Goal: Task Accomplishment & Management: Use online tool/utility

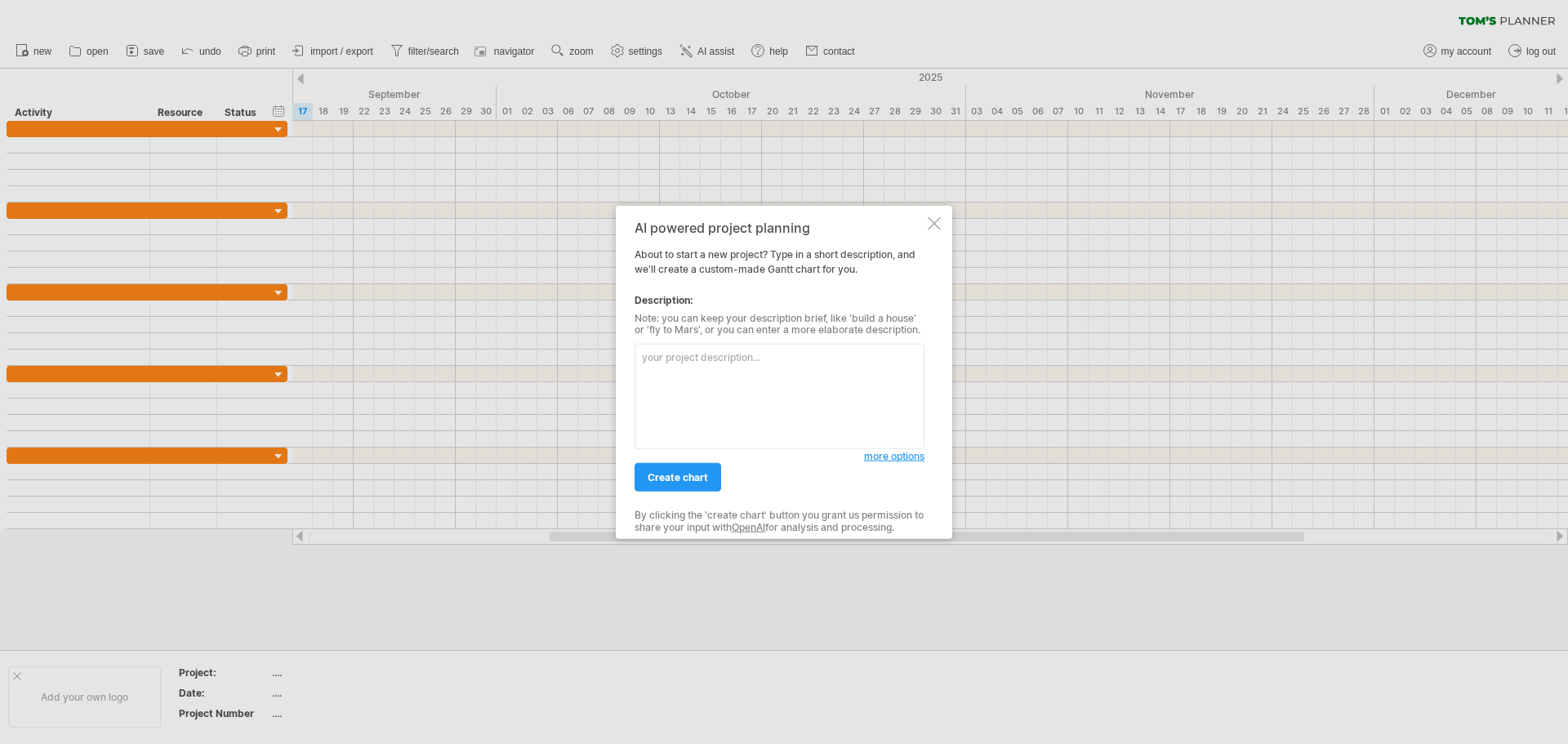
click at [936, 221] on div at bounding box center [934, 223] width 13 height 13
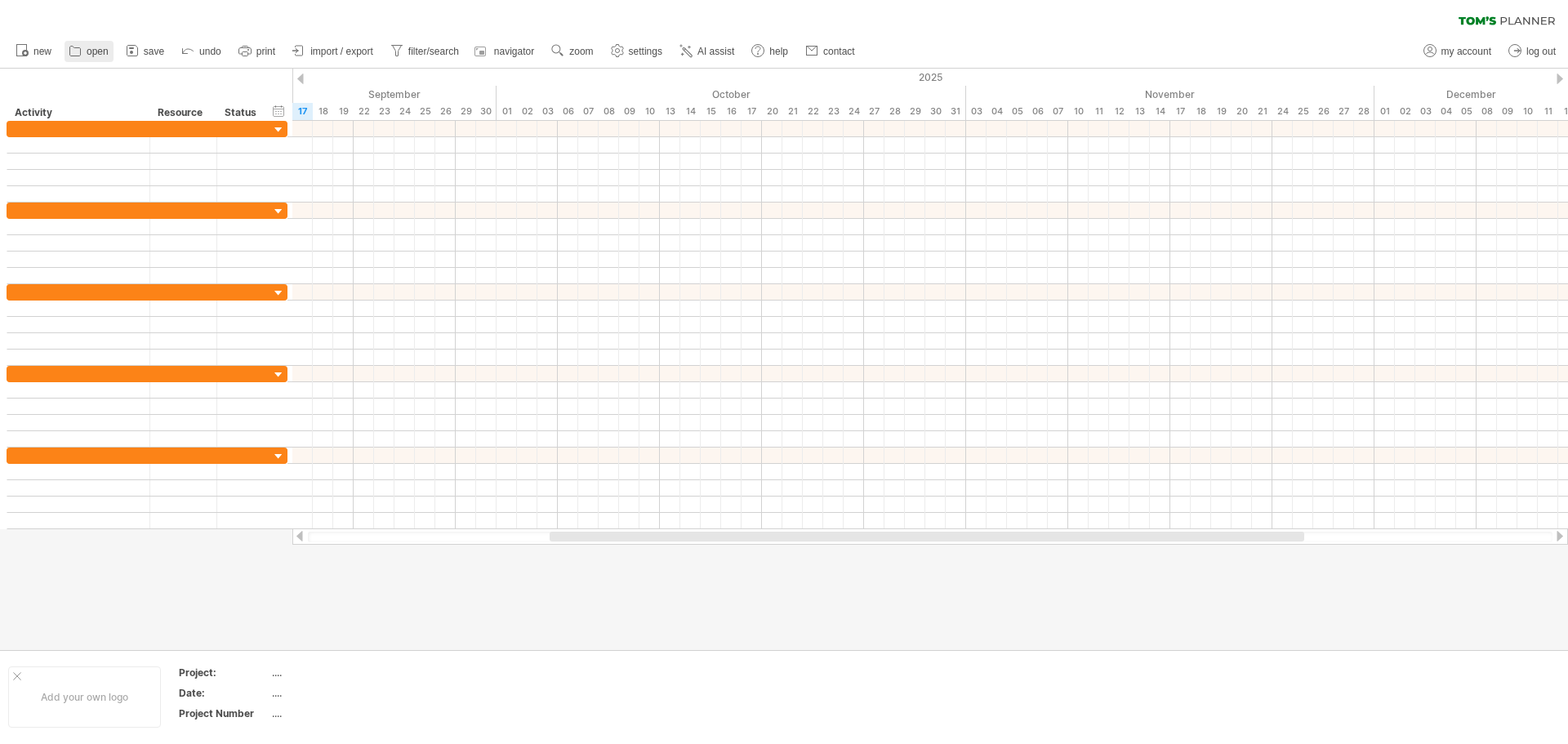
click at [84, 48] on link "open" at bounding box center [89, 51] width 49 height 22
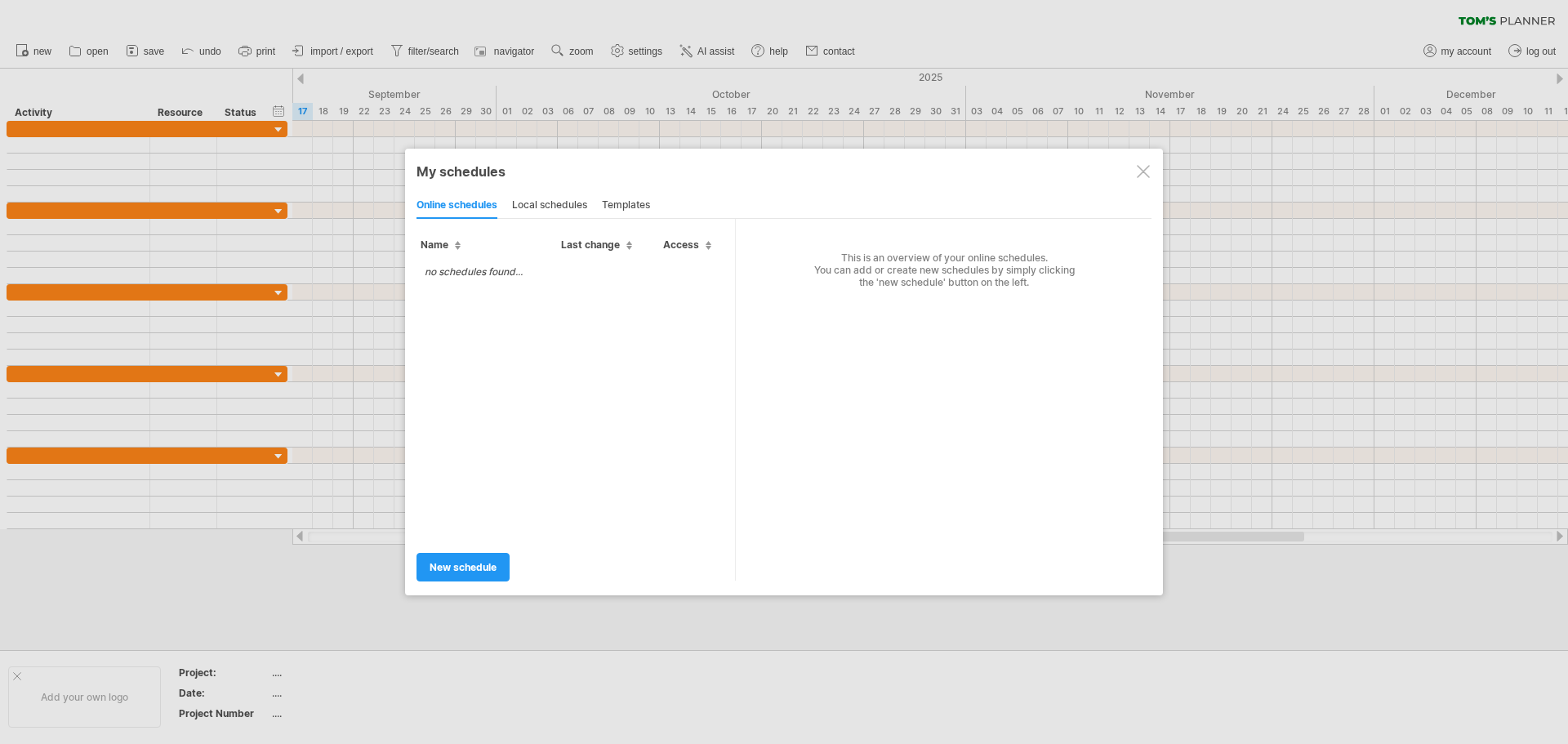
click at [627, 202] on div "templates" at bounding box center [626, 206] width 48 height 27
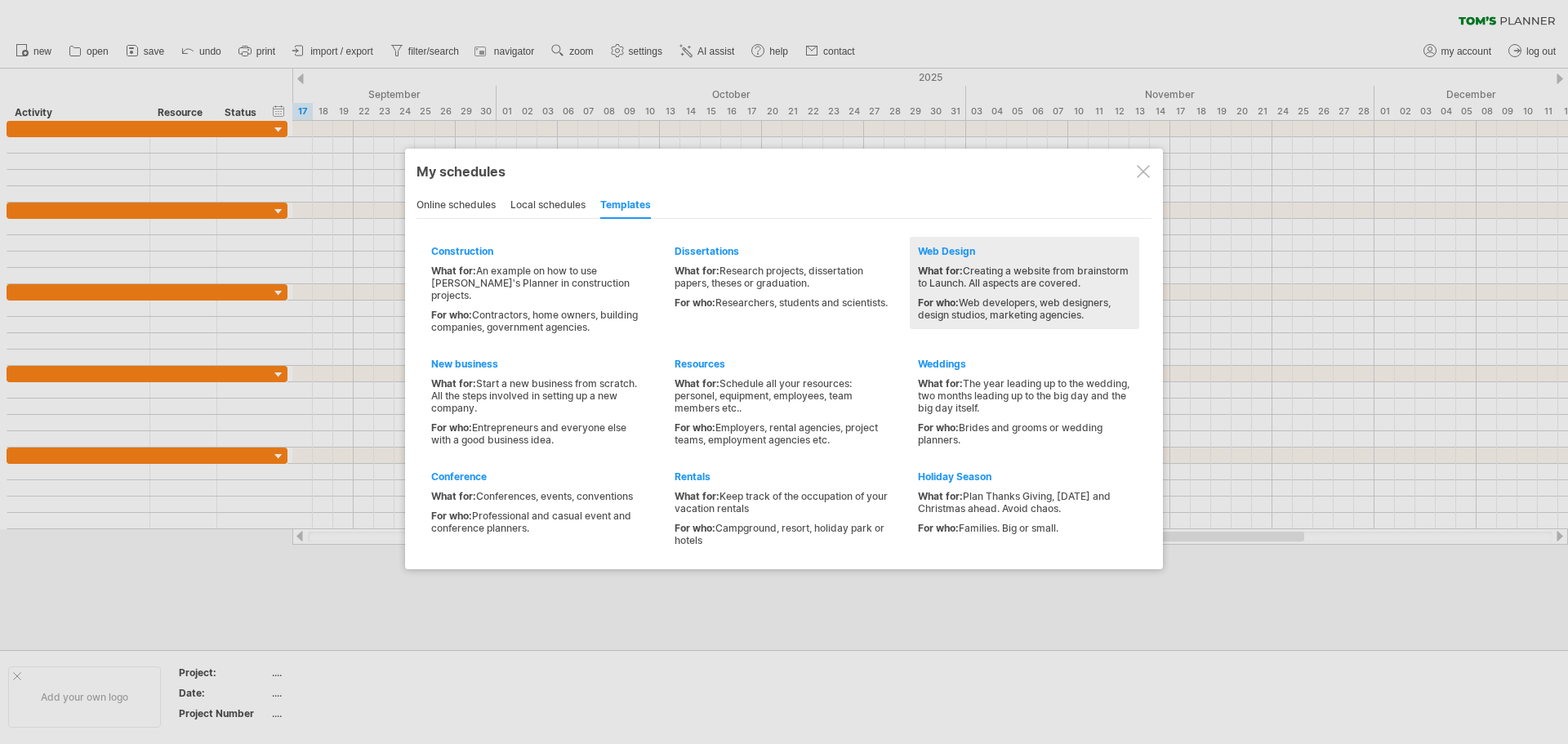
click at [1015, 299] on div "For who: Web developers, web designers, design studios, marketing agencies." at bounding box center [1025, 308] width 213 height 25
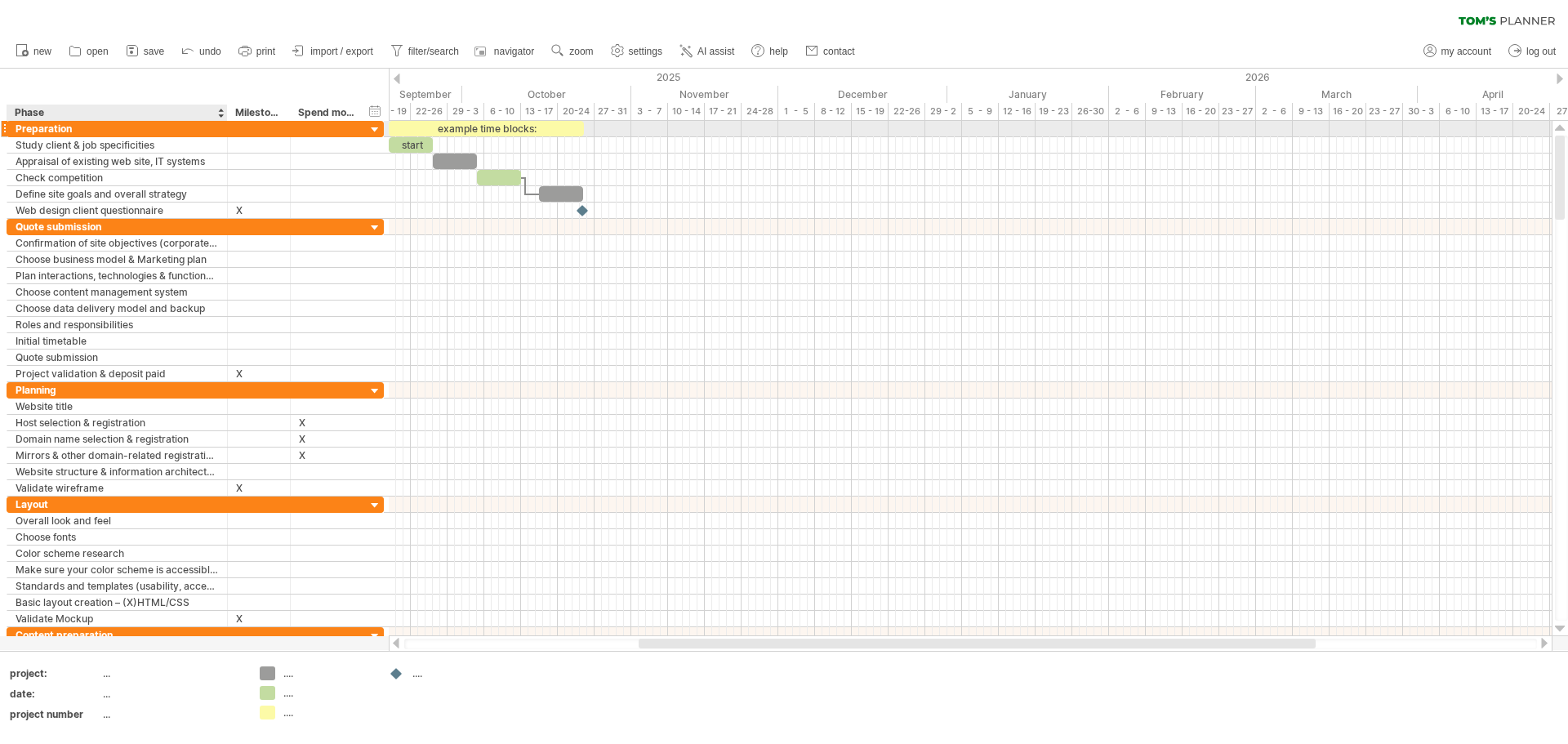
click at [95, 118] on div "Phase" at bounding box center [116, 112] width 203 height 17
click at [86, 128] on div "Preparation" at bounding box center [117, 129] width 203 height 16
click at [86, 128] on input "**********" at bounding box center [117, 129] width 203 height 16
paste input "text"
type input "**********"
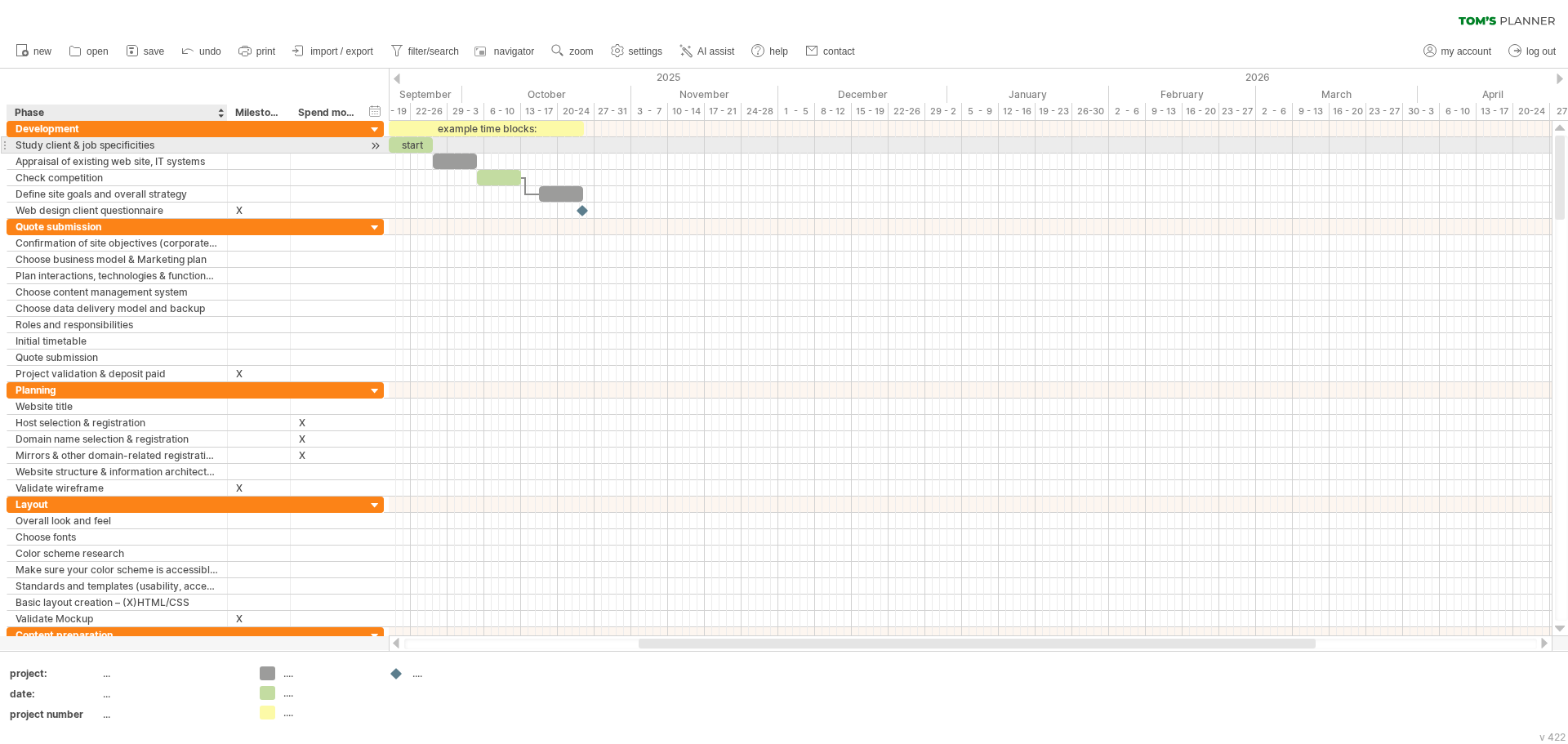
click at [84, 151] on div "Study client & job specificities" at bounding box center [117, 145] width 203 height 16
click at [94, 148] on input "**********" at bounding box center [117, 145] width 203 height 16
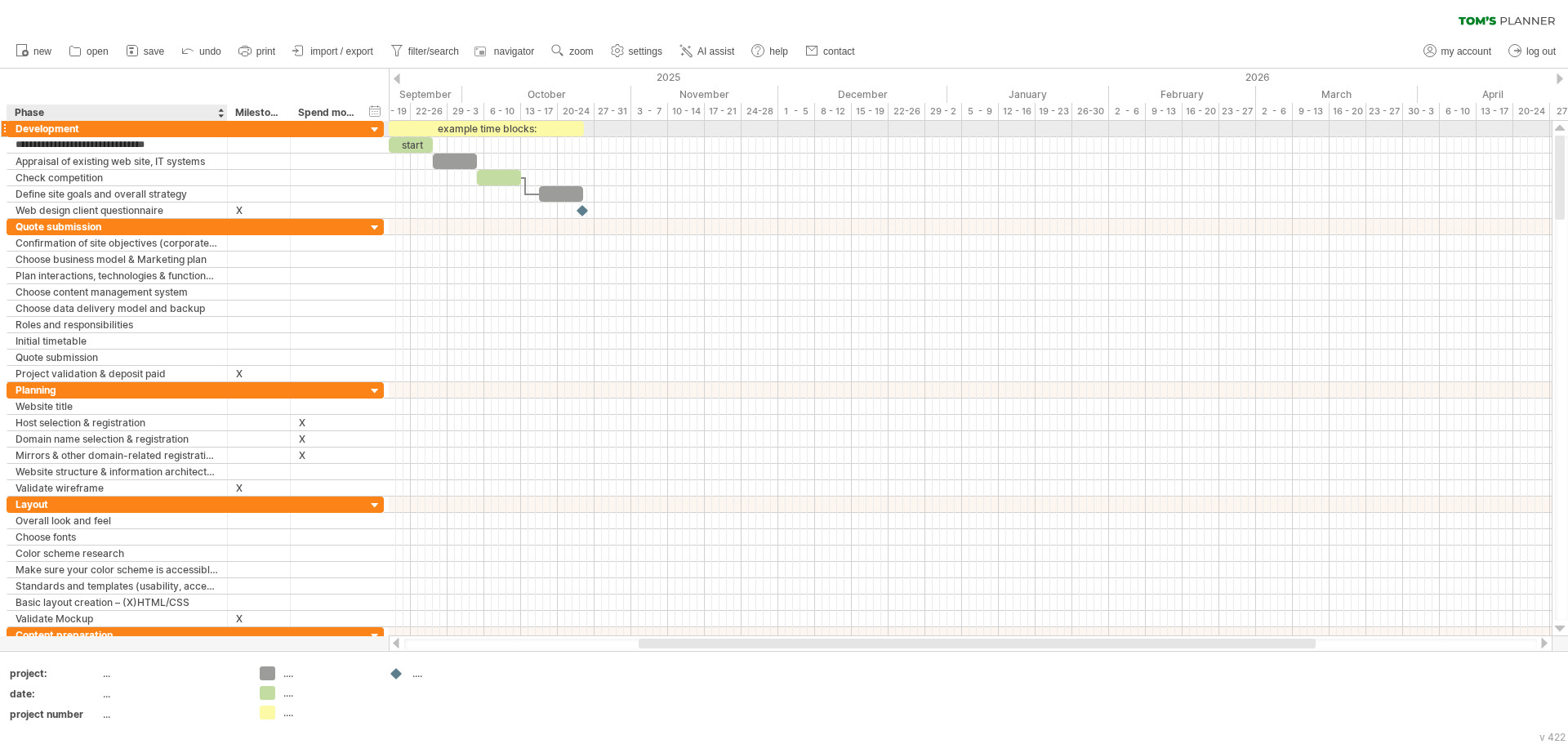
paste input "text"
type input "**********"
click at [289, 108] on div "********* Milestone" at bounding box center [258, 112] width 63 height 17
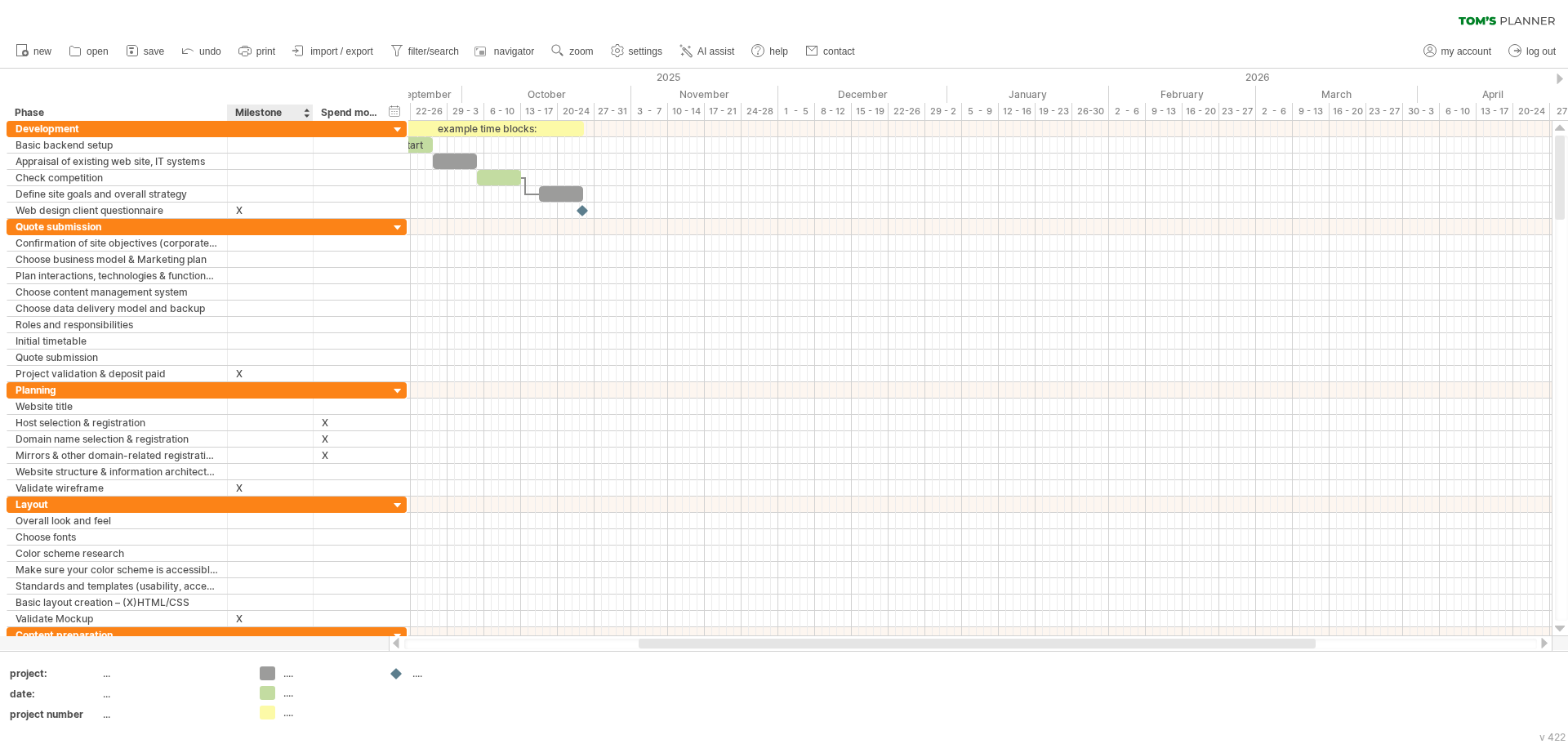
drag, startPoint x: 287, startPoint y: 111, endPoint x: 311, endPoint y: 117, distance: 24.7
click at [311, 117] on div at bounding box center [312, 112] width 6 height 17
click at [282, 111] on div "Milestone" at bounding box center [270, 112] width 70 height 17
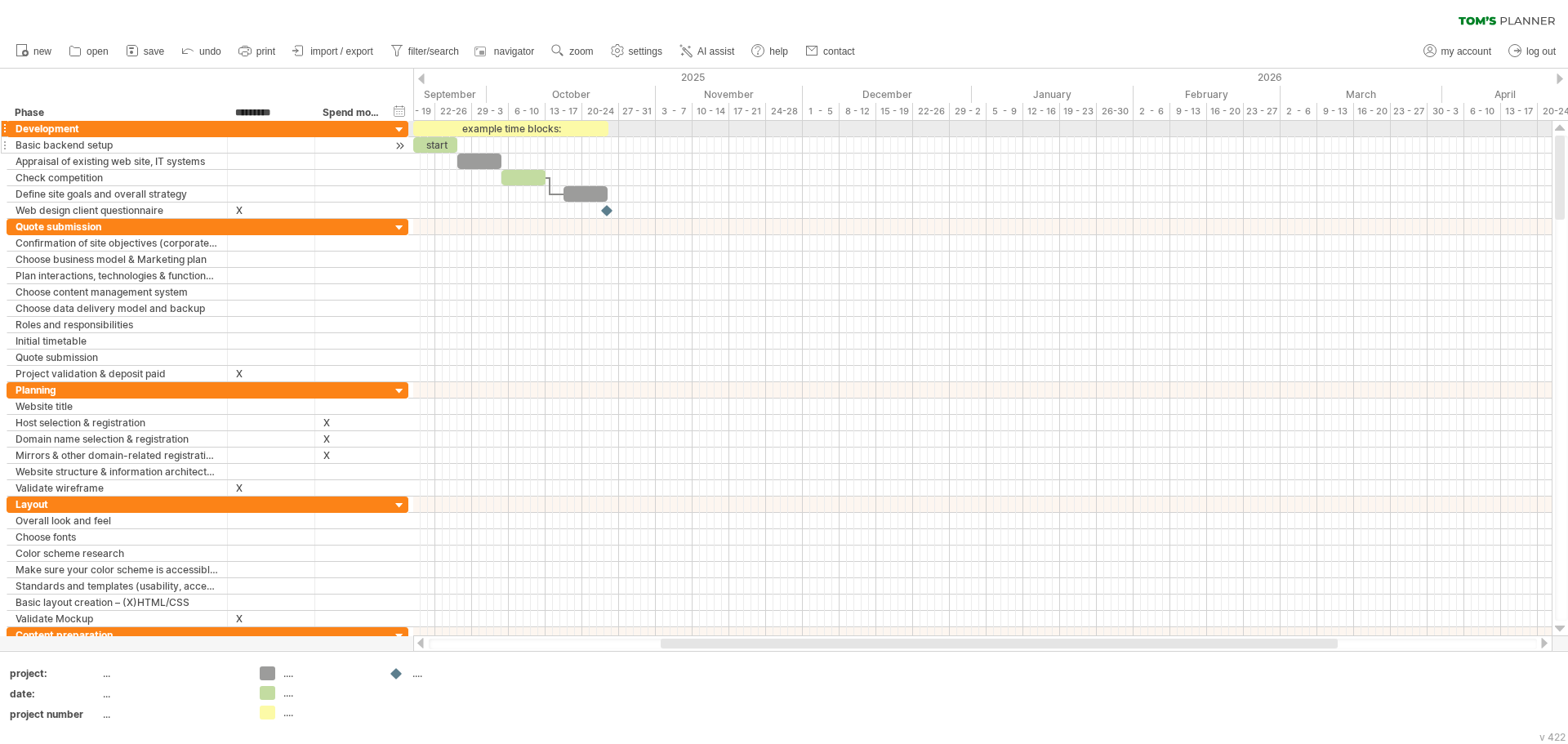
click at [267, 138] on div at bounding box center [271, 145] width 70 height 16
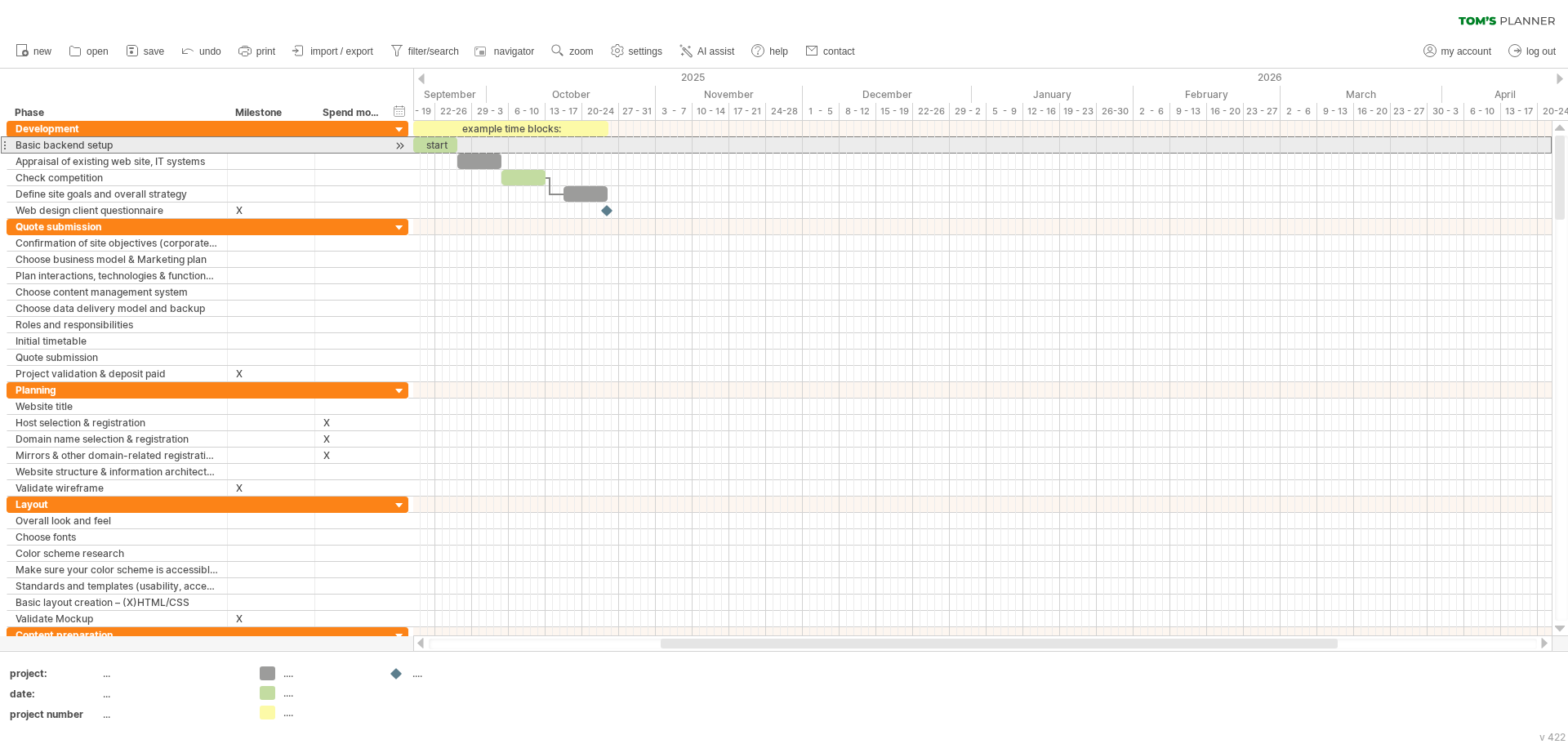
click at [268, 148] on input "text" at bounding box center [271, 145] width 70 height 16
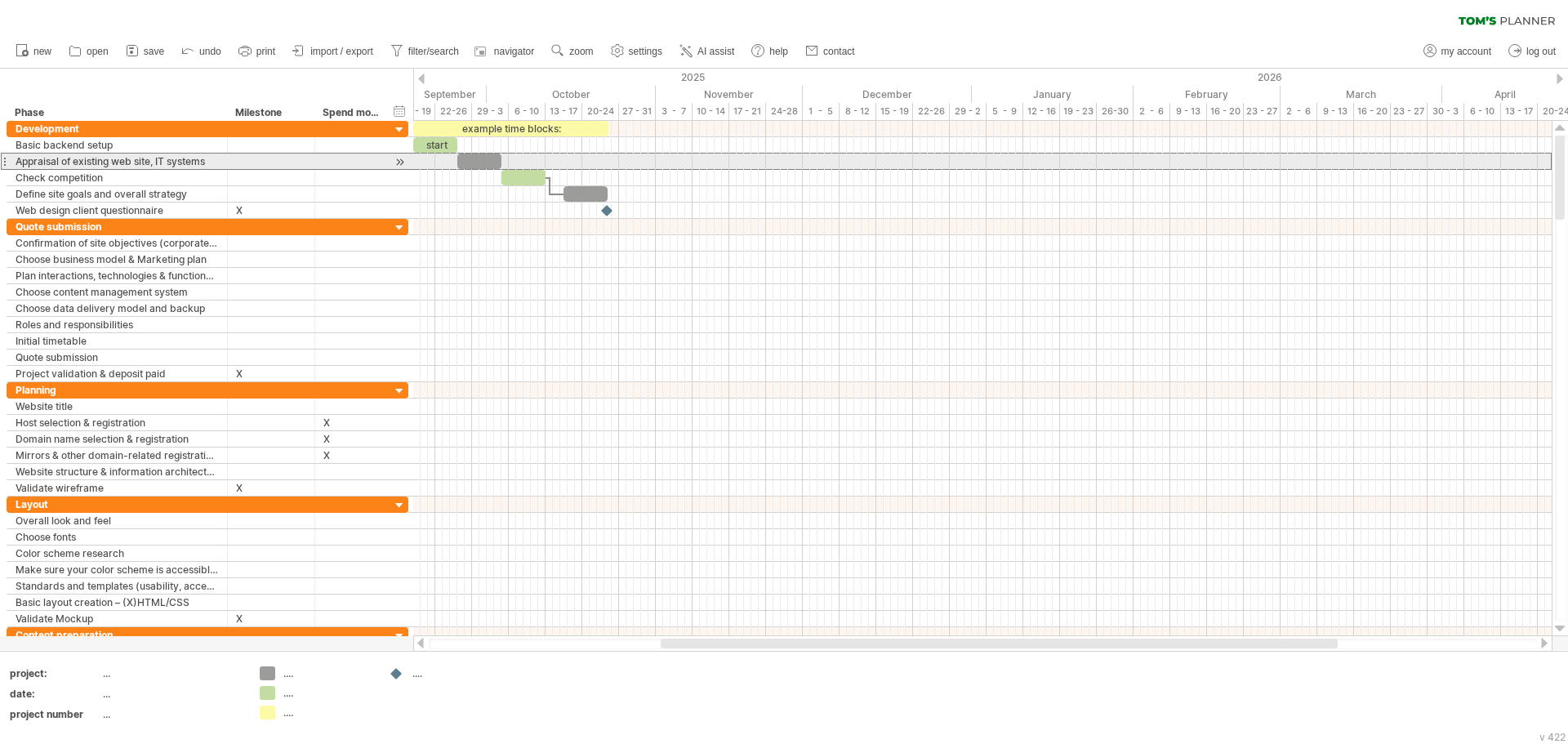
click at [273, 162] on div at bounding box center [271, 162] width 70 height 16
type input "**"
click at [306, 200] on div at bounding box center [271, 194] width 70 height 16
click at [283, 169] on div "**********" at bounding box center [208, 161] width 402 height 17
click at [282, 166] on div "55" at bounding box center [271, 162] width 70 height 16
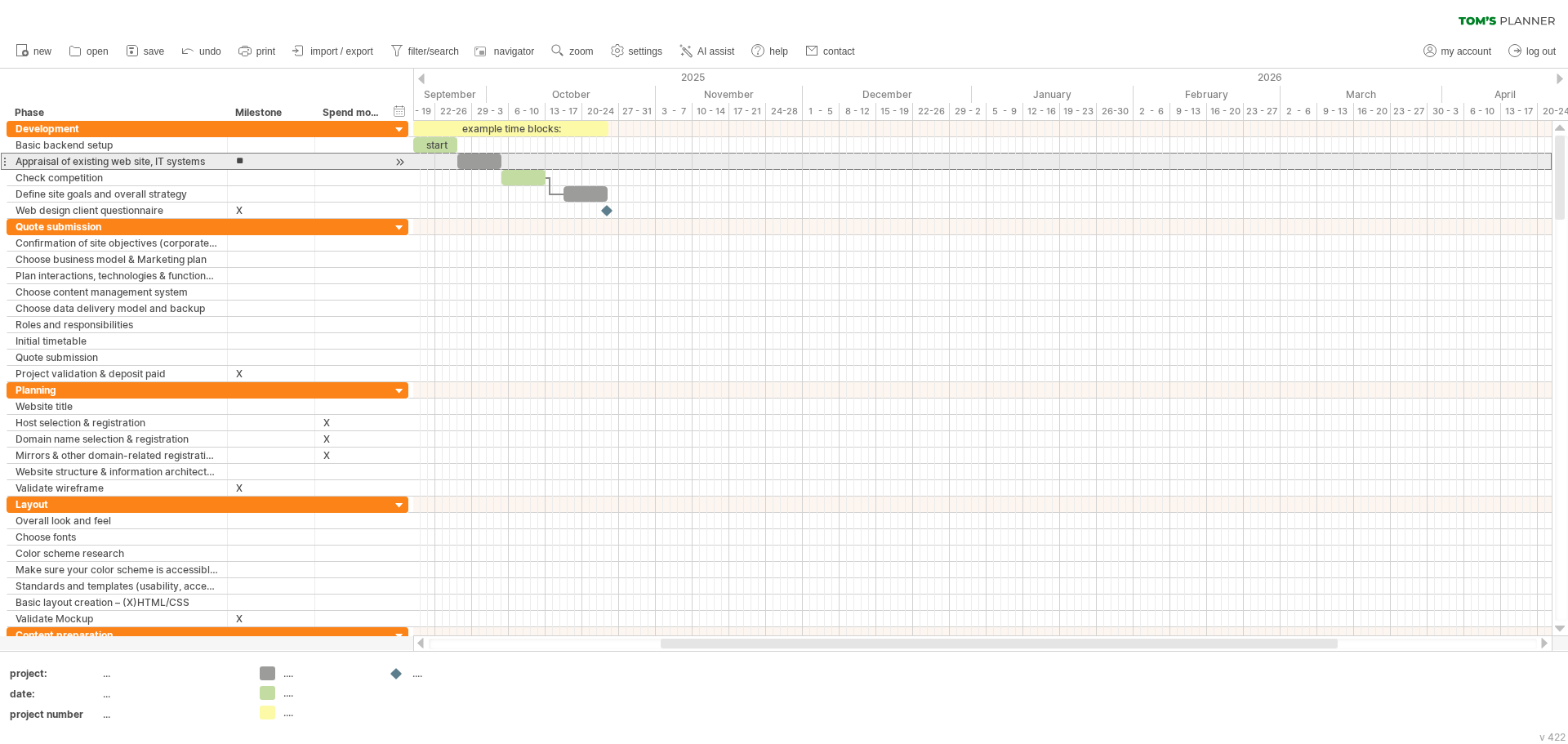
click at [282, 166] on input "**" at bounding box center [271, 162] width 70 height 16
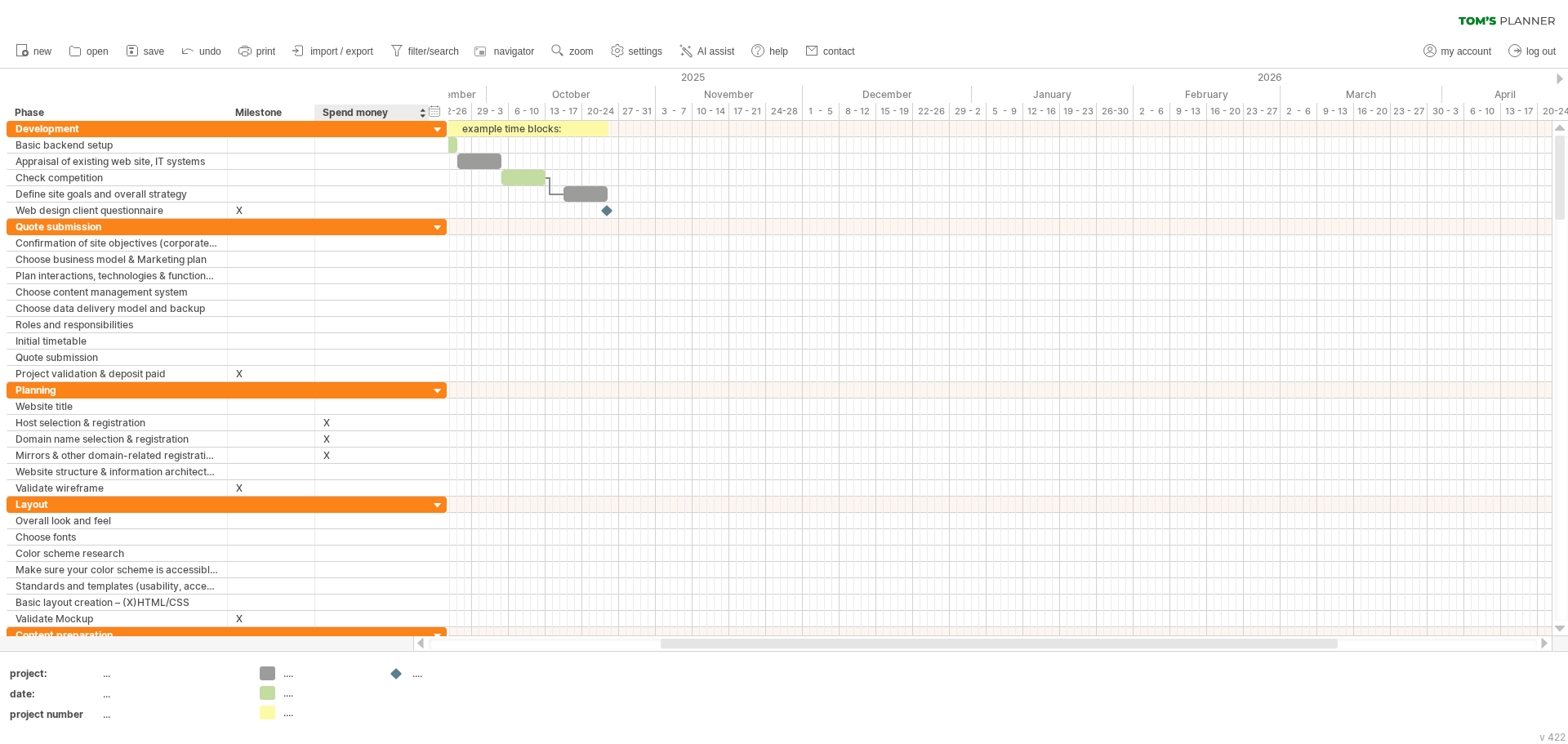
drag, startPoint x: 387, startPoint y: 113, endPoint x: 426, endPoint y: 117, distance: 39.2
click at [426, 117] on div at bounding box center [429, 112] width 6 height 17
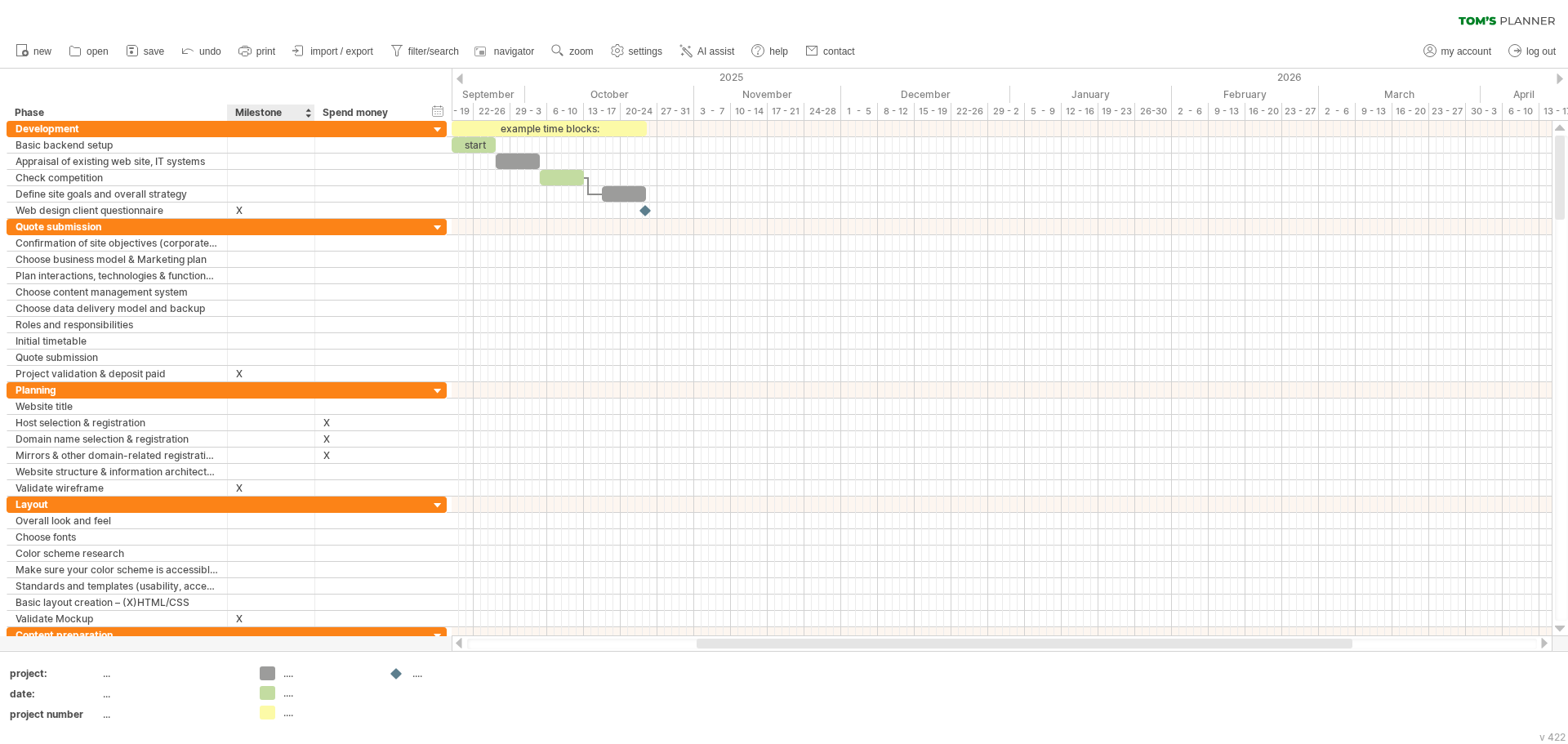
click at [274, 117] on div "Milestone" at bounding box center [270, 112] width 70 height 17
click at [311, 112] on div at bounding box center [314, 112] width 6 height 17
click at [307, 116] on div at bounding box center [307, 112] width 7 height 17
click at [237, 111] on div "Milestone" at bounding box center [270, 112] width 70 height 17
click at [237, 111] on input "*********" at bounding box center [270, 112] width 70 height 17
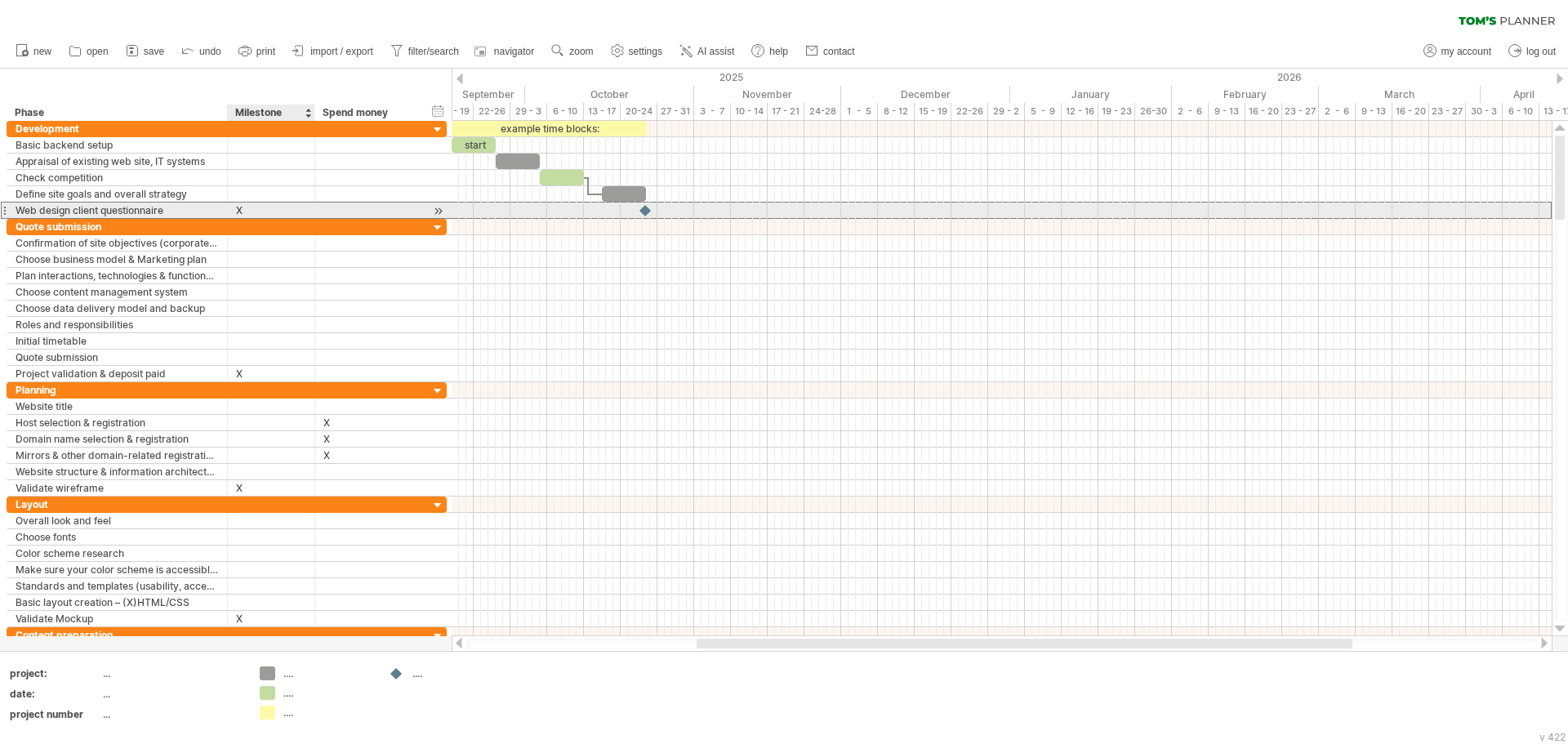
click at [261, 212] on div "X" at bounding box center [271, 211] width 70 height 16
click at [261, 212] on input "*" at bounding box center [271, 211] width 70 height 16
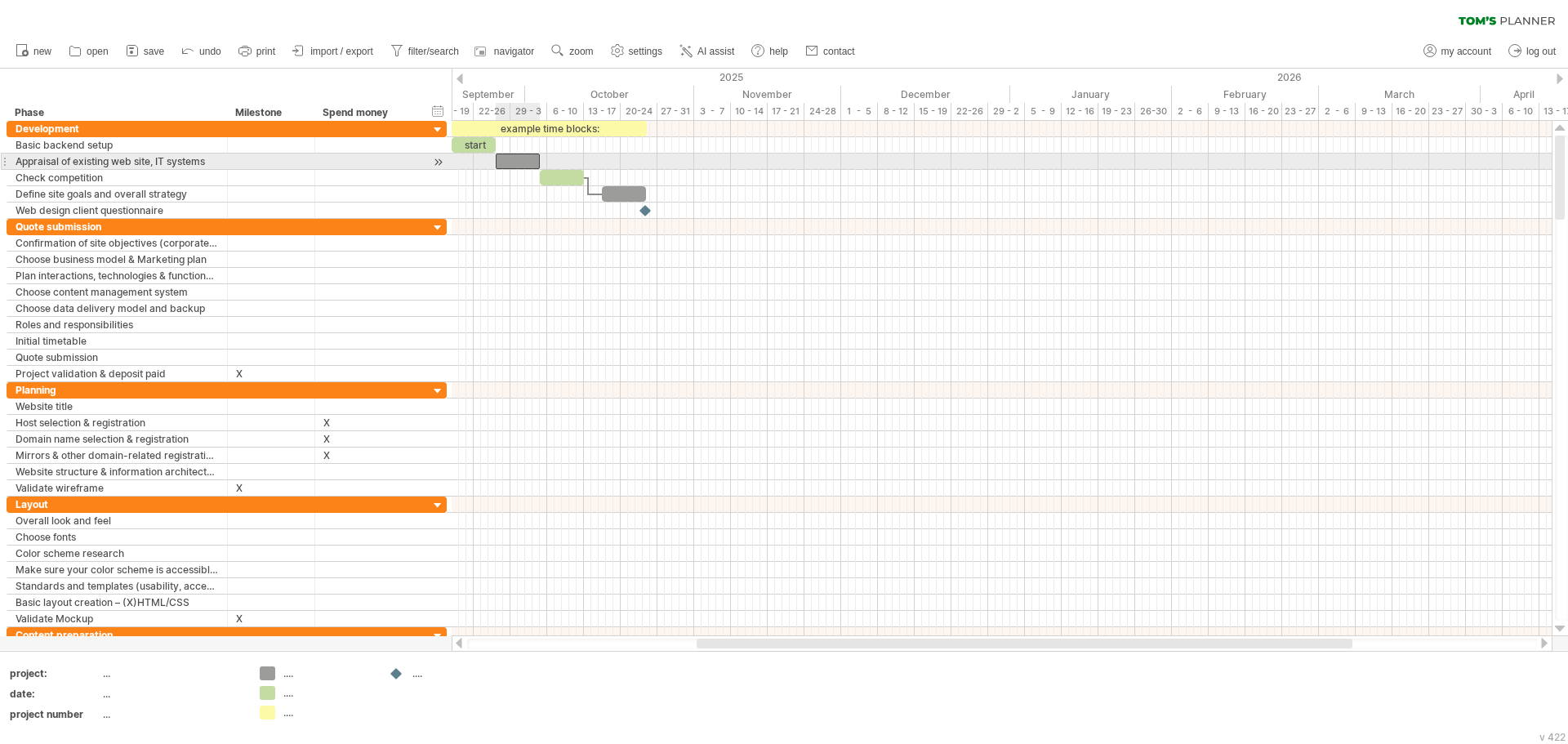
click at [511, 164] on div at bounding box center [517, 162] width 44 height 16
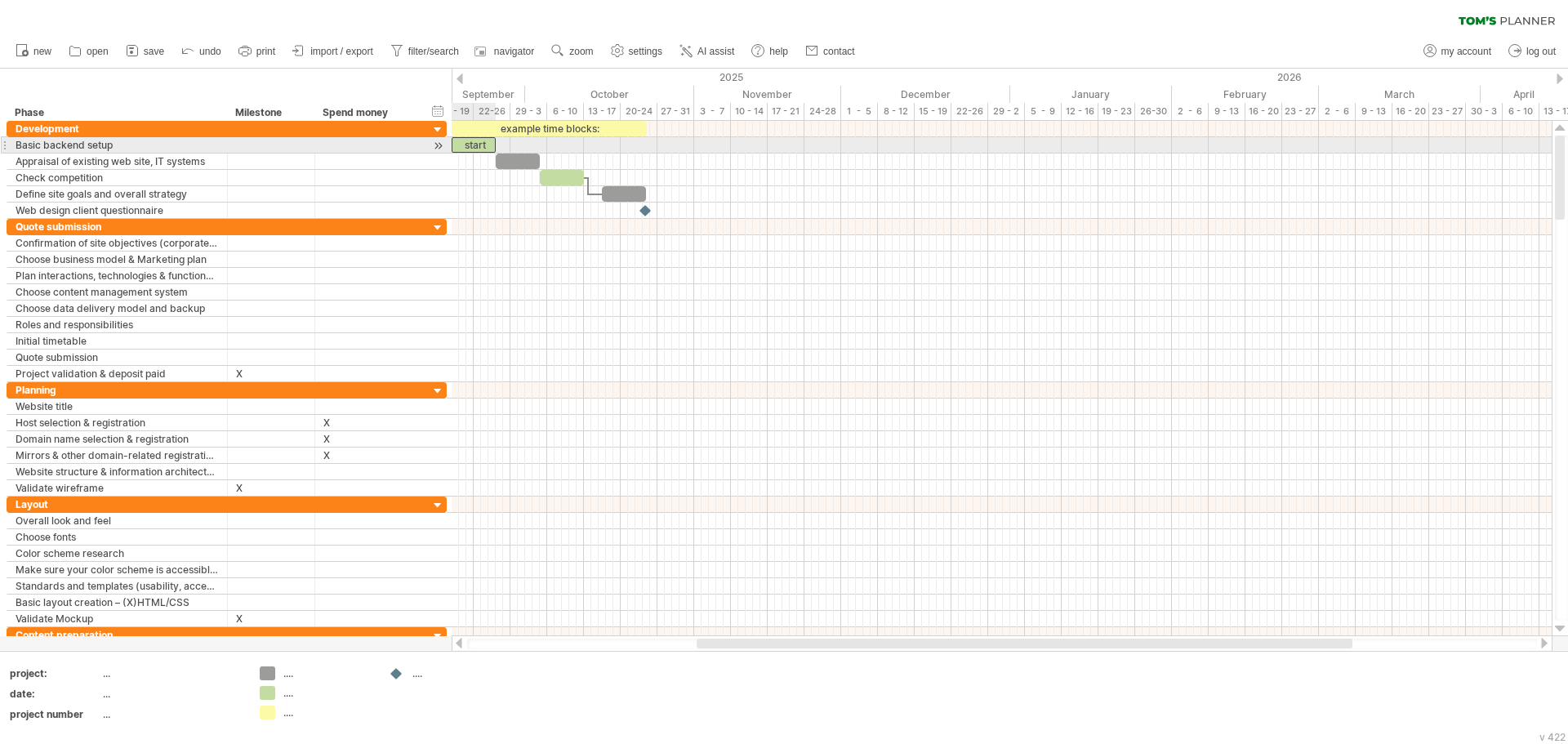
click at [462, 141] on div "start" at bounding box center [473, 145] width 44 height 16
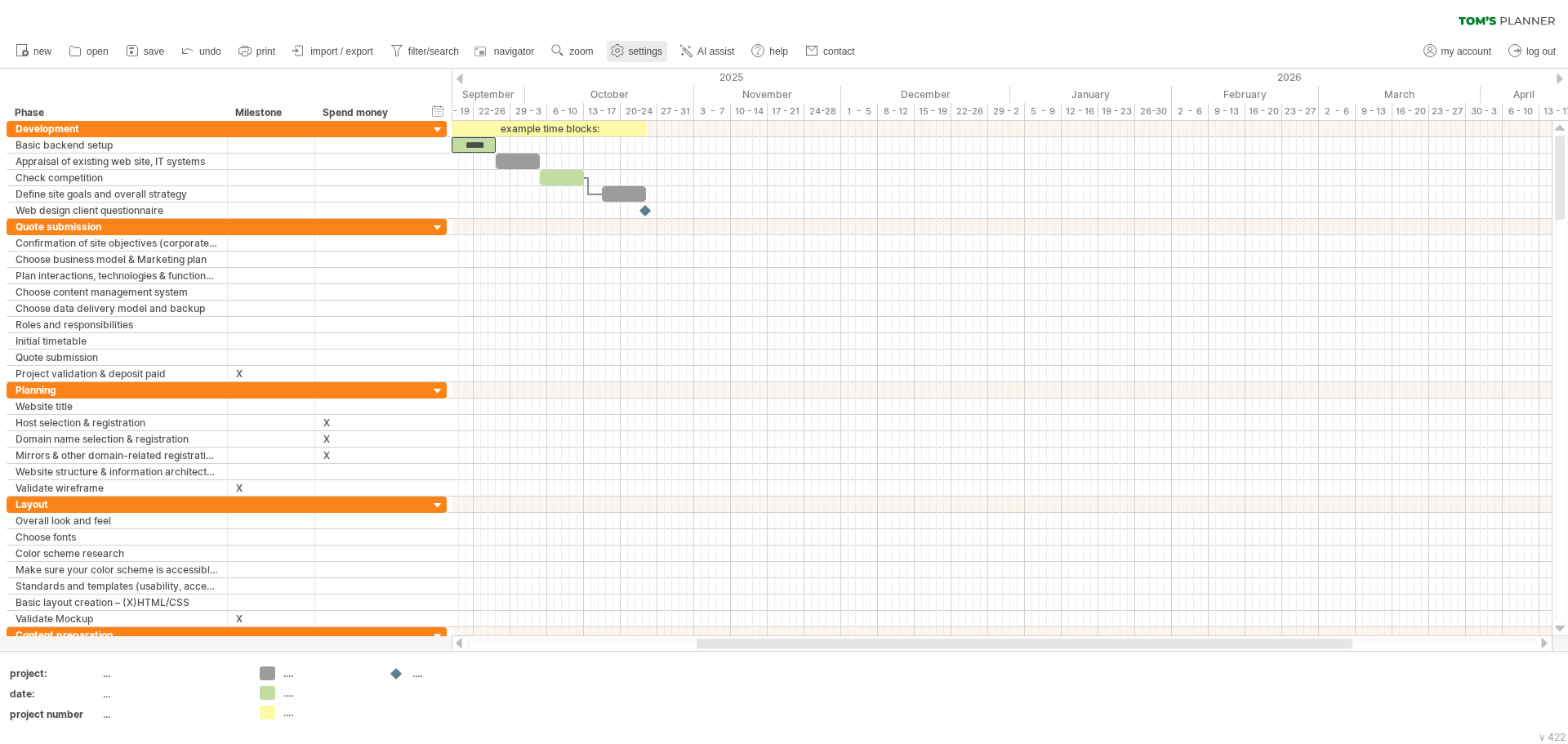
click at [646, 55] on span "settings" at bounding box center [646, 51] width 34 height 12
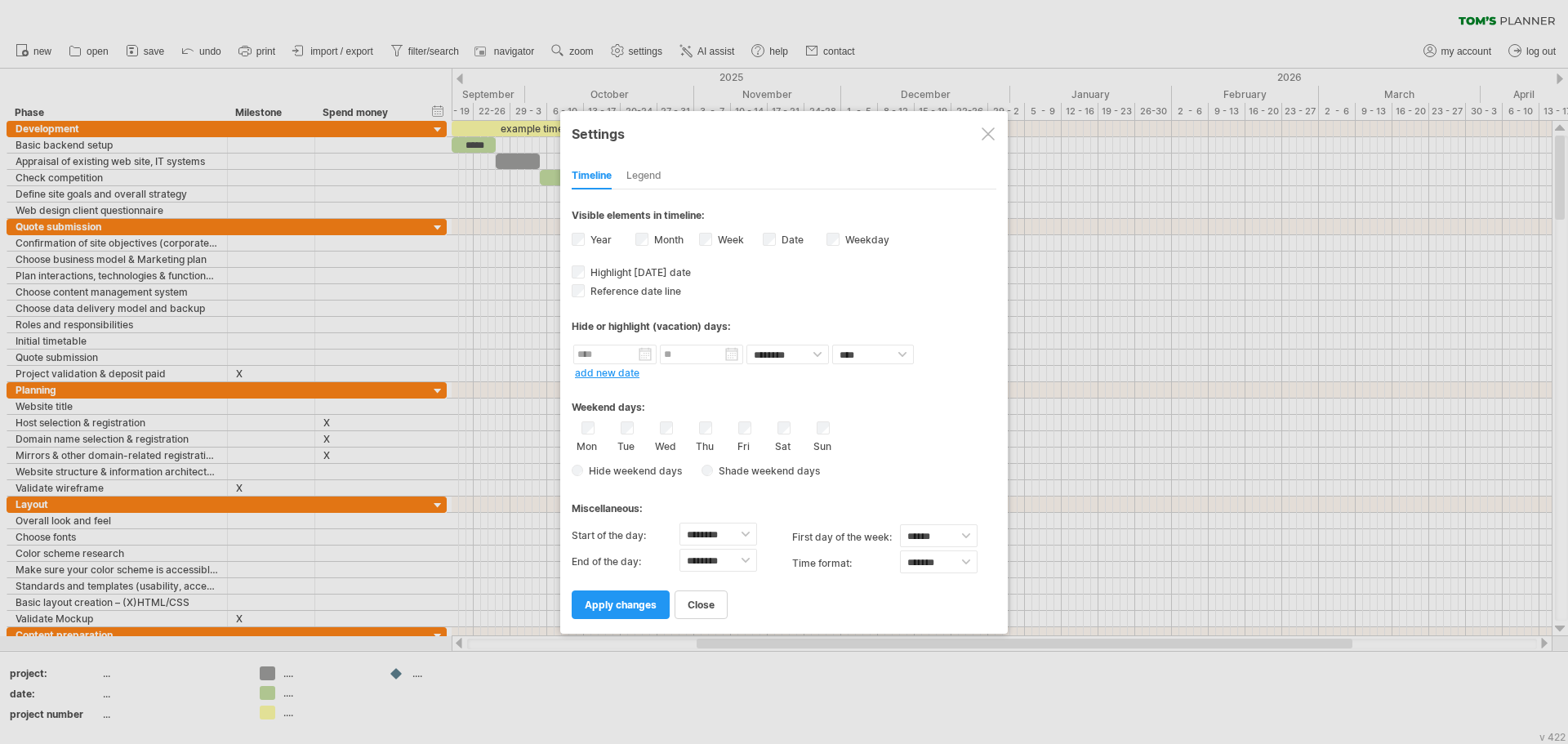
click at [725, 242] on label "Week visibility of weeknumbers Currently there is not enough space horizontally…" at bounding box center [729, 239] width 30 height 12
click at [650, 175] on div "Legend" at bounding box center [645, 176] width 35 height 27
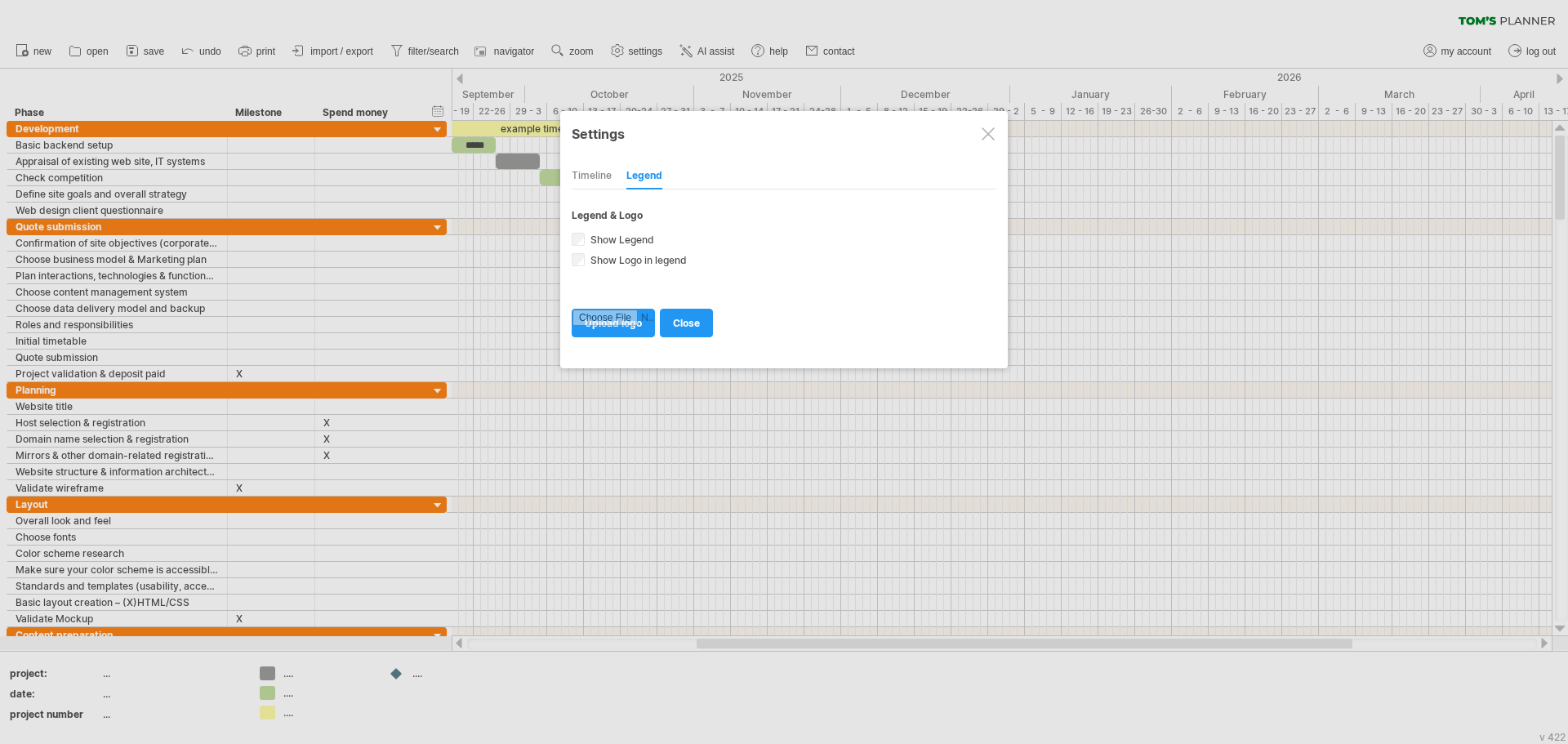
click at [602, 176] on div "Timeline" at bounding box center [591, 176] width 40 height 27
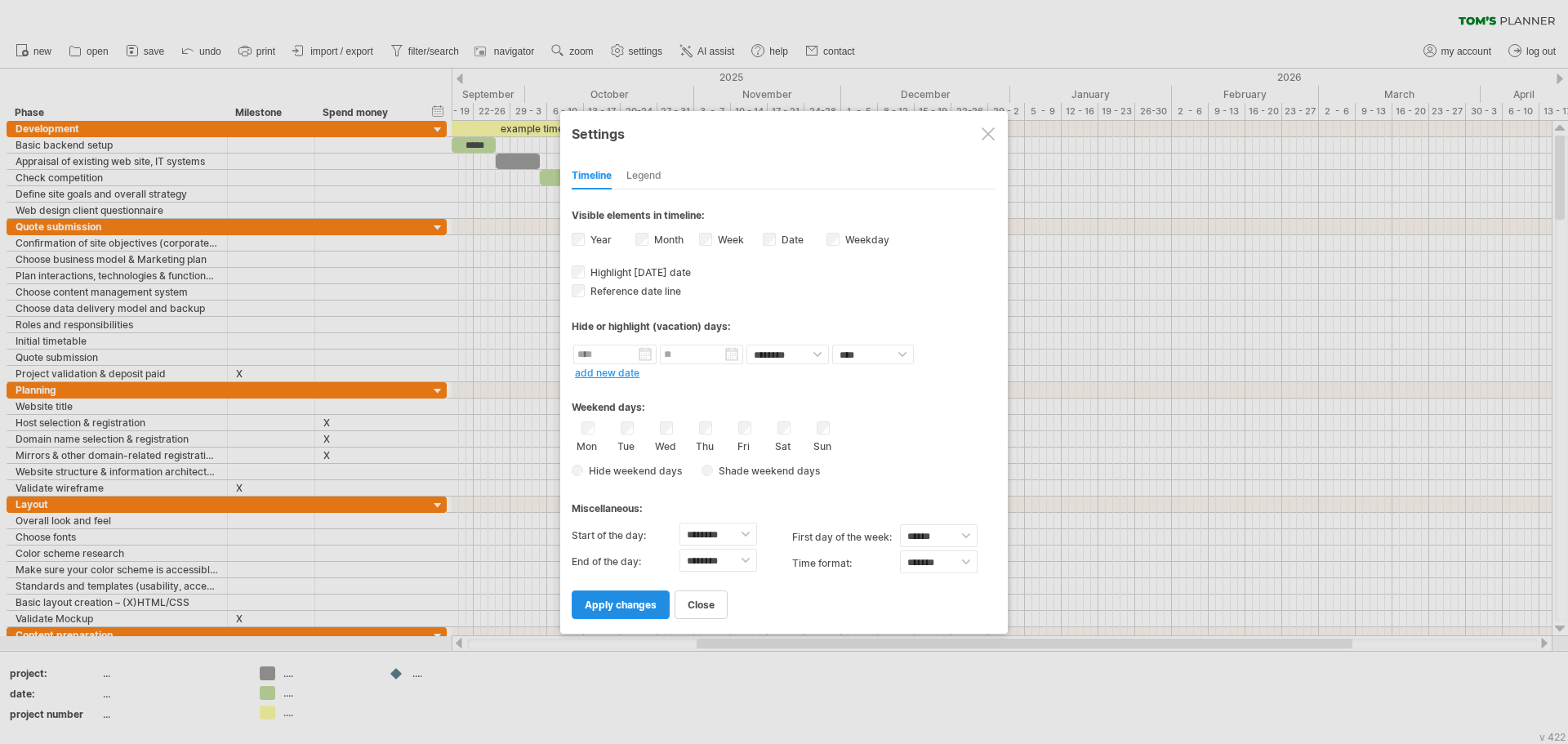
click at [636, 594] on link "apply changes" at bounding box center [620, 604] width 98 height 29
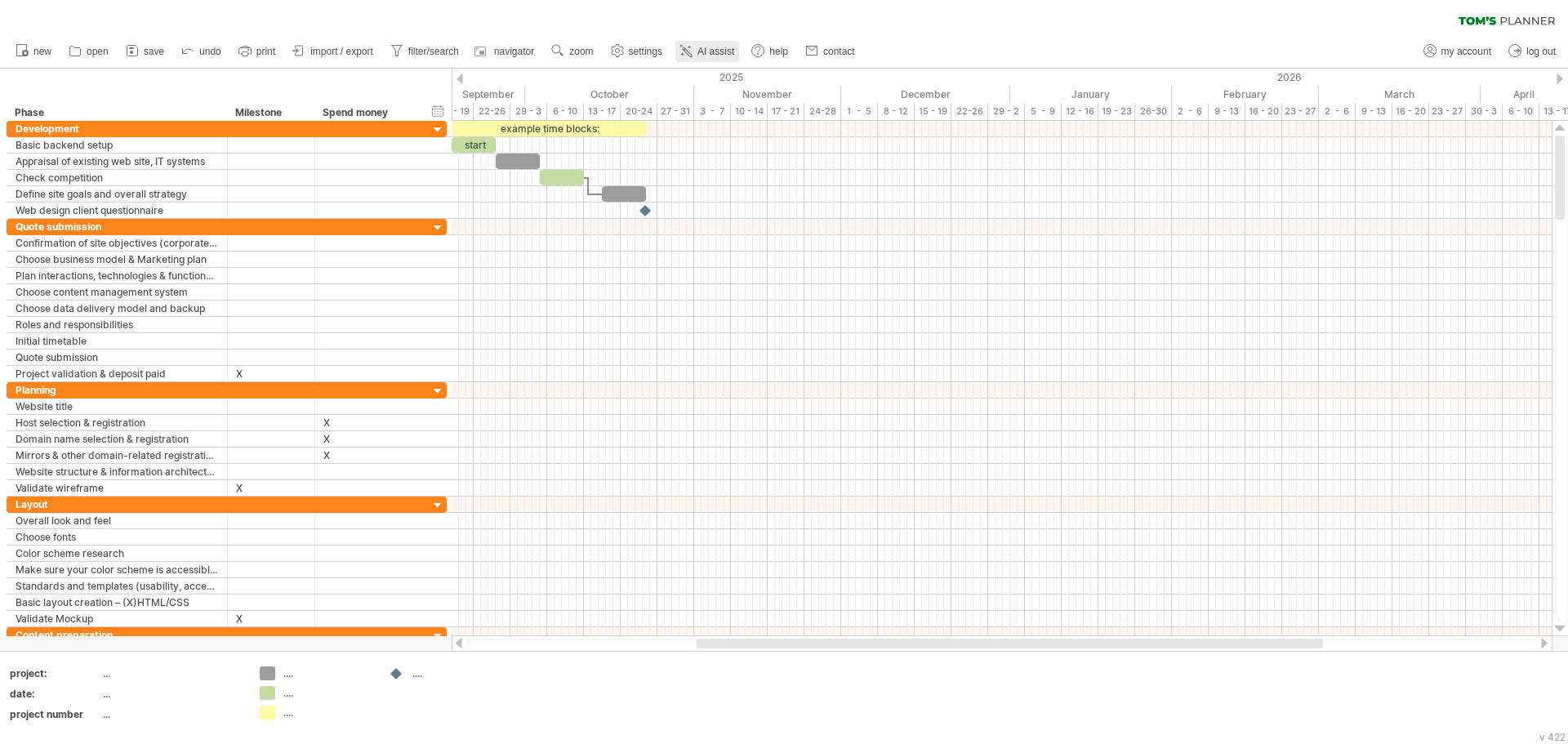
click at [693, 49] on icon at bounding box center [686, 50] width 17 height 17
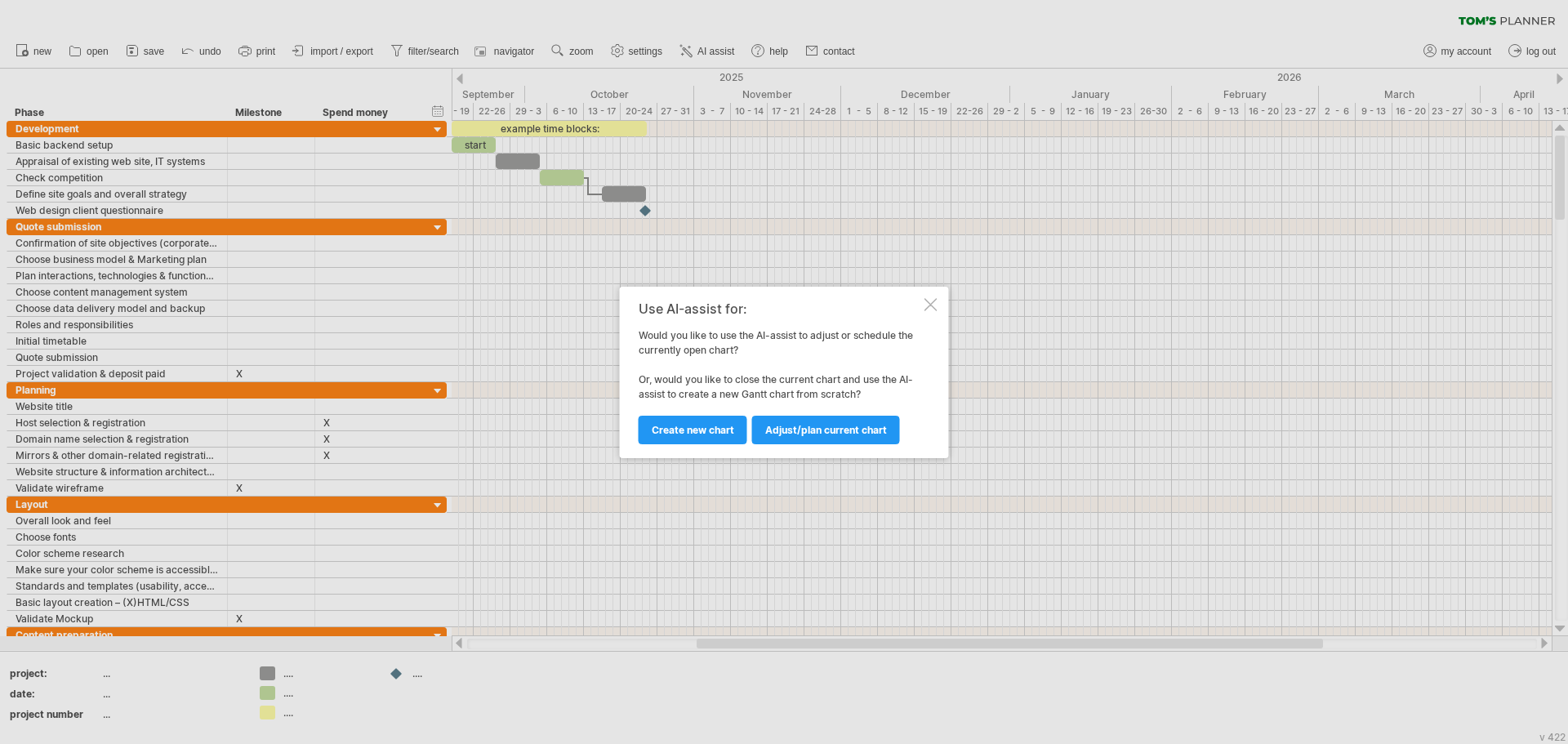
drag, startPoint x: 928, startPoint y: 304, endPoint x: 863, endPoint y: 385, distance: 103.9
click at [874, 379] on div "Use AI-assist for: Would you like to use the AI-assist to adjust or schedule th…" at bounding box center [780, 372] width 283 height 142
click at [935, 304] on div at bounding box center [930, 304] width 13 height 13
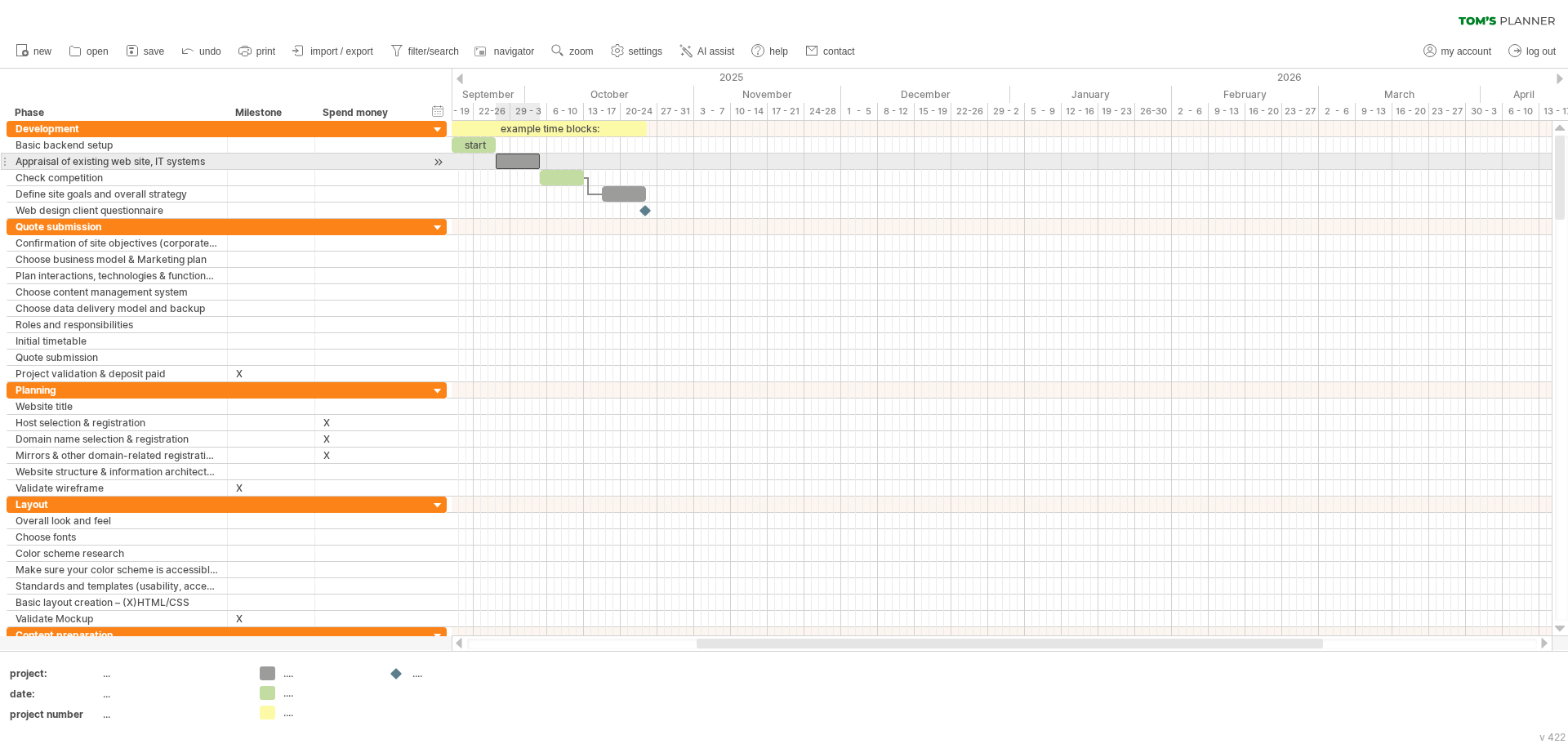
click at [519, 160] on div at bounding box center [517, 162] width 44 height 16
click at [540, 165] on span at bounding box center [540, 162] width 7 height 16
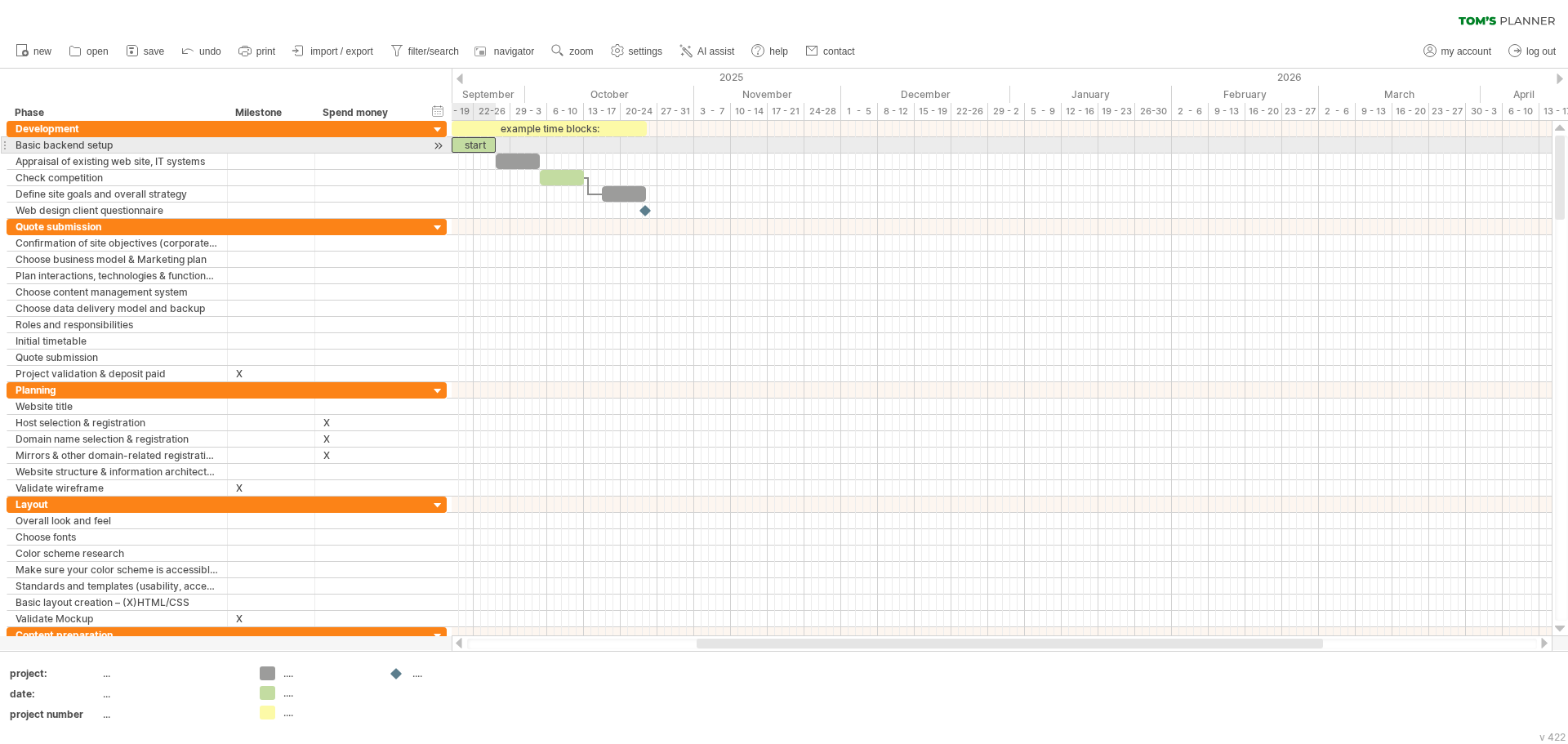
click at [484, 143] on div "start" at bounding box center [473, 145] width 44 height 16
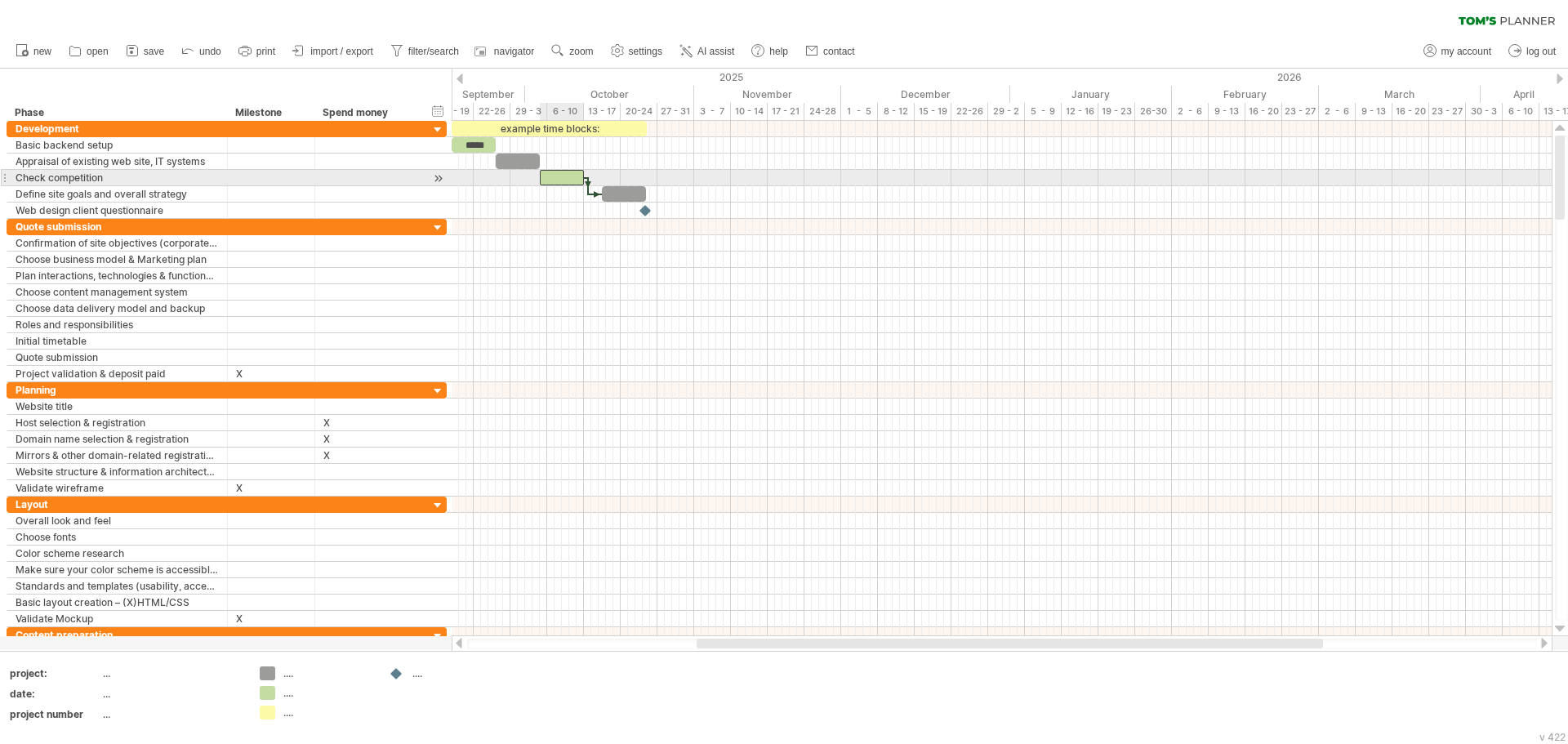
click at [579, 182] on div at bounding box center [562, 177] width 44 height 16
click at [631, 199] on div at bounding box center [624, 194] width 44 height 16
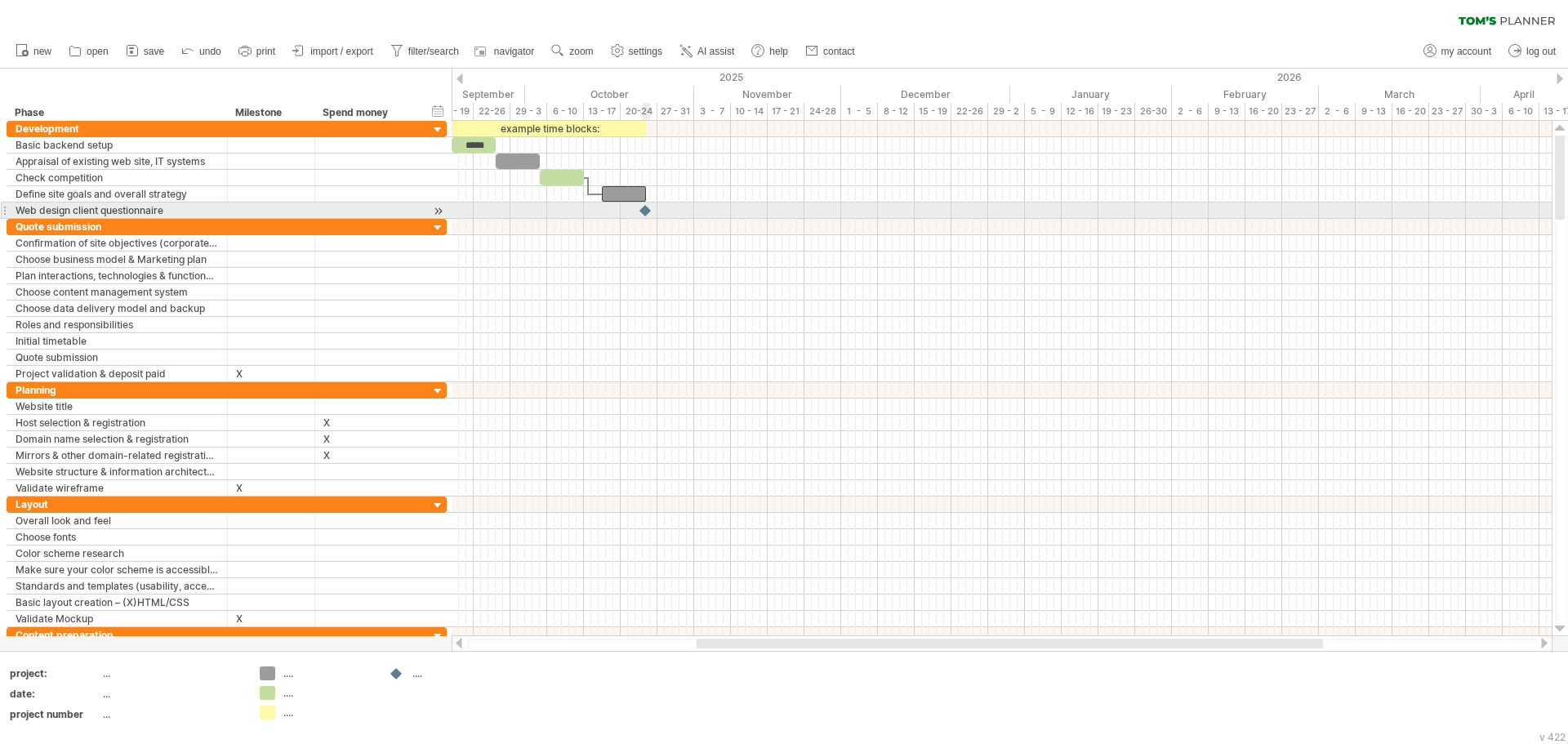
click at [649, 207] on div at bounding box center [646, 211] width 17 height 16
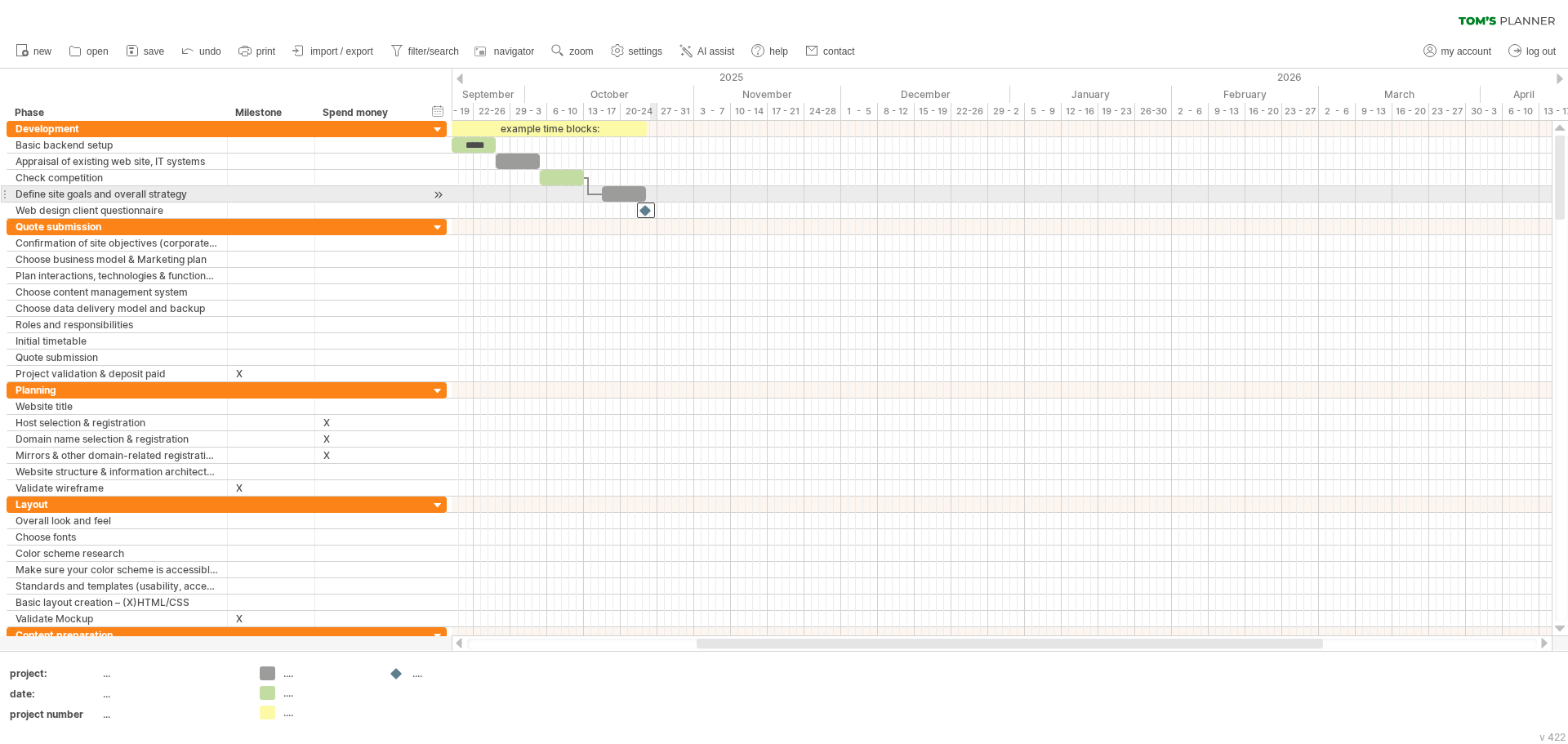
click at [651, 193] on div at bounding box center [1001, 194] width 1101 height 17
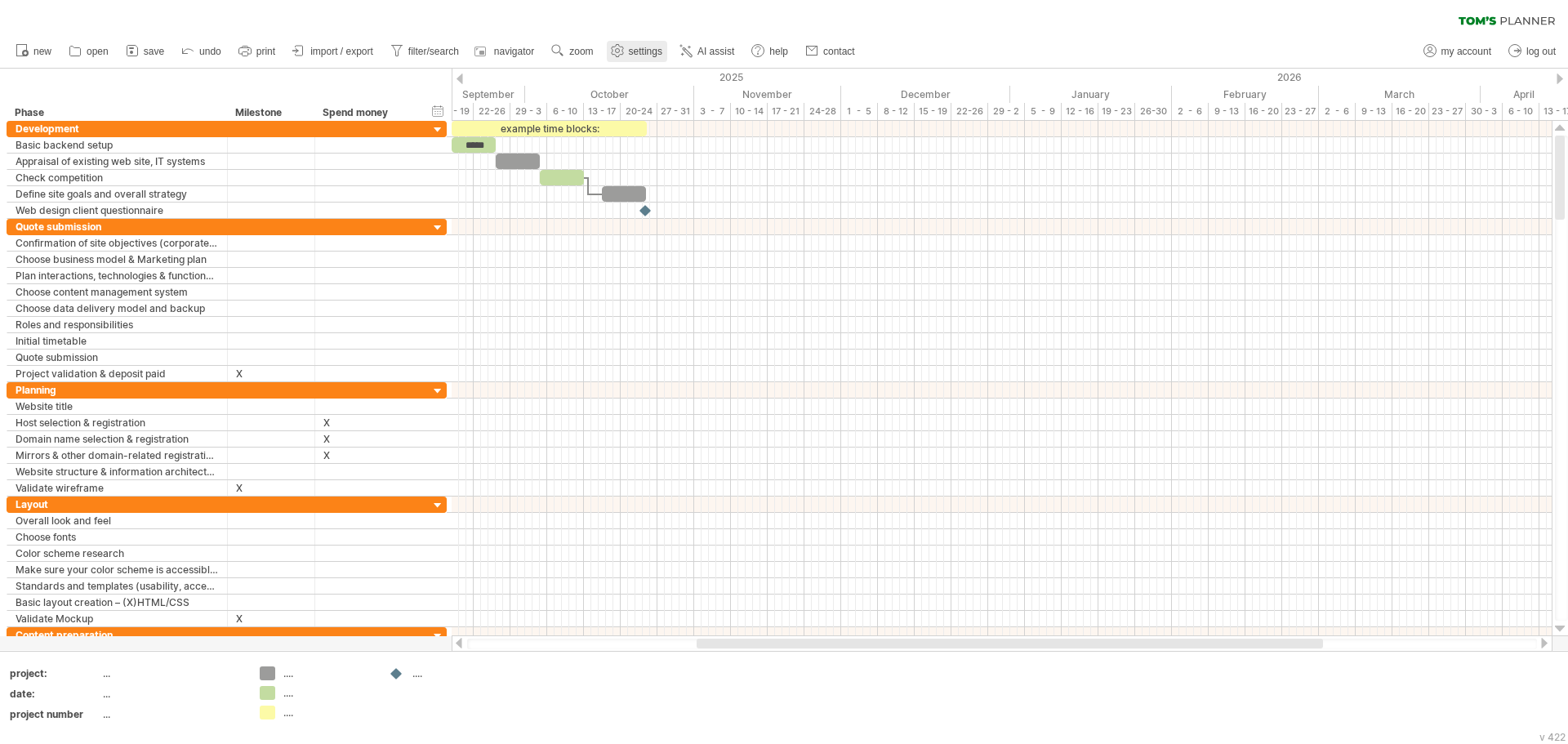
click at [623, 54] on icon at bounding box center [617, 51] width 12 height 12
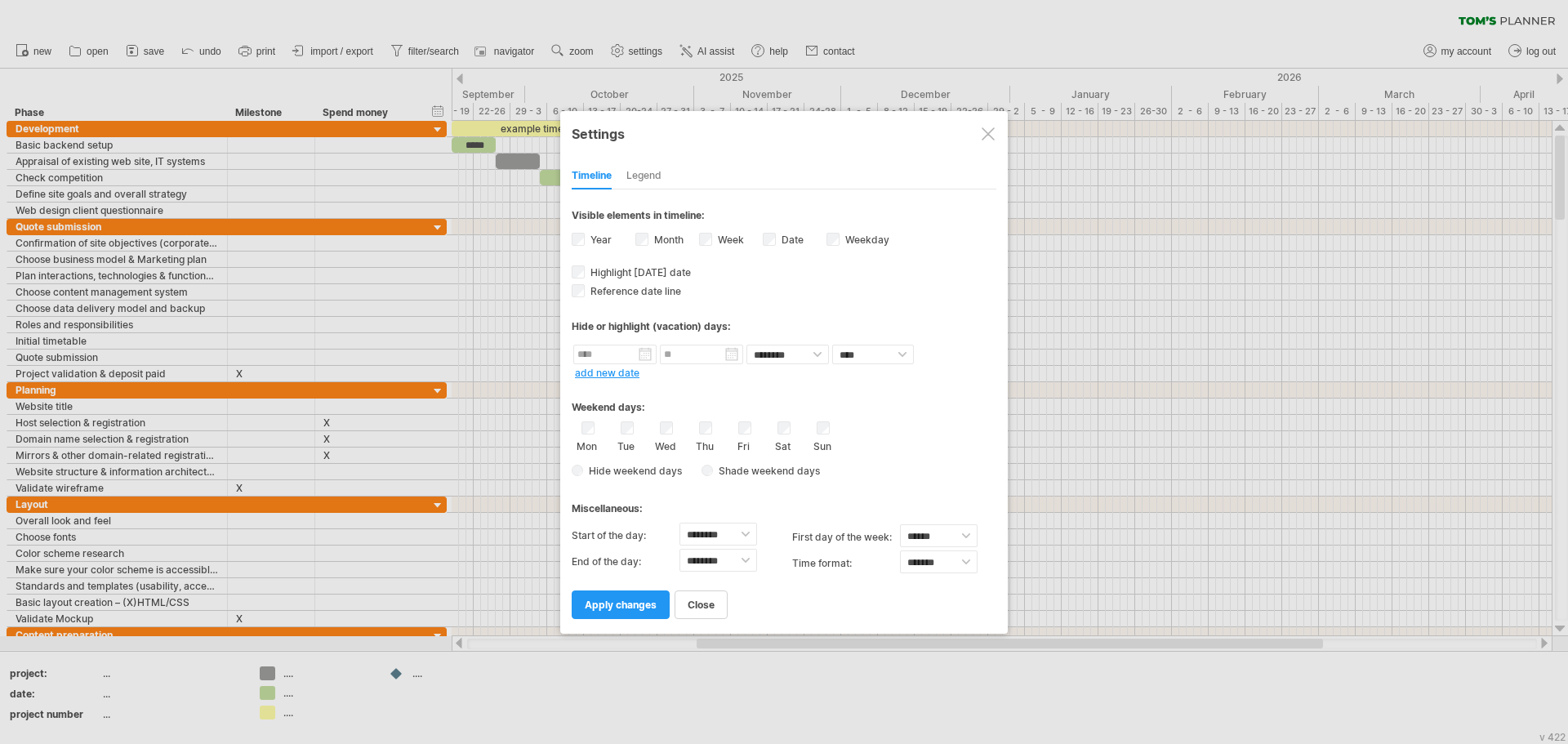
click at [554, 170] on div at bounding box center [784, 372] width 1568 height 744
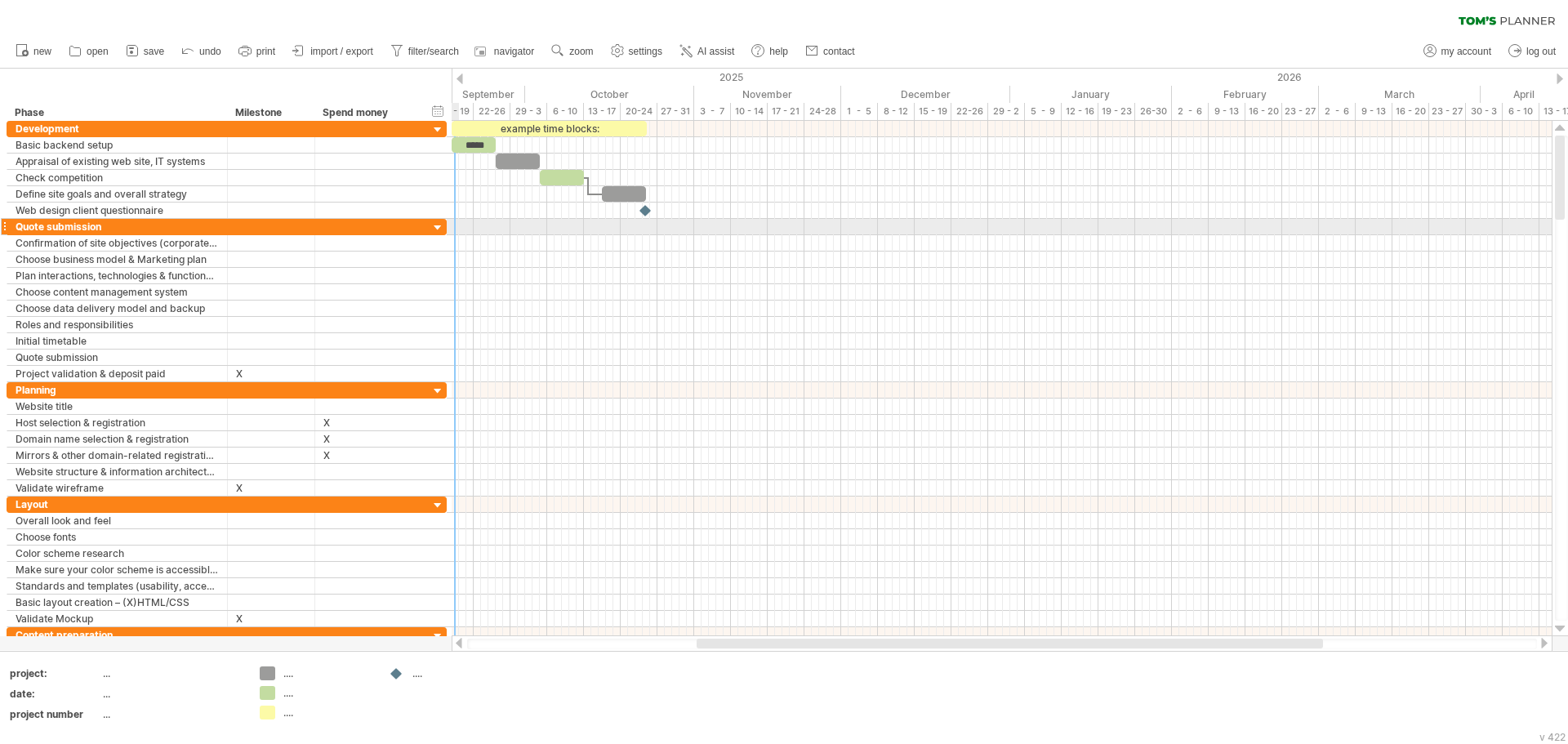
click at [437, 225] on div at bounding box center [439, 229] width 16 height 16
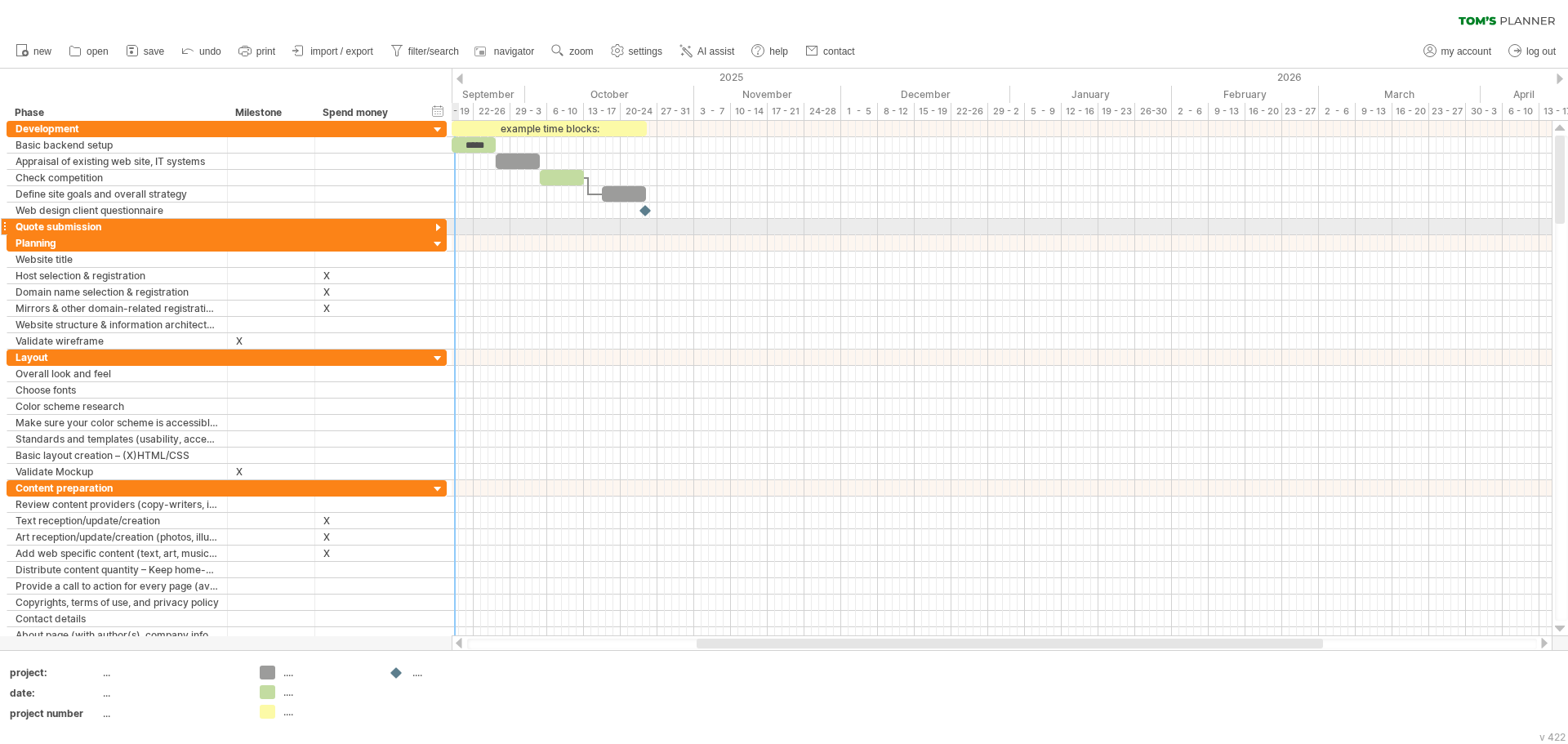
click at [437, 225] on div at bounding box center [439, 229] width 16 height 16
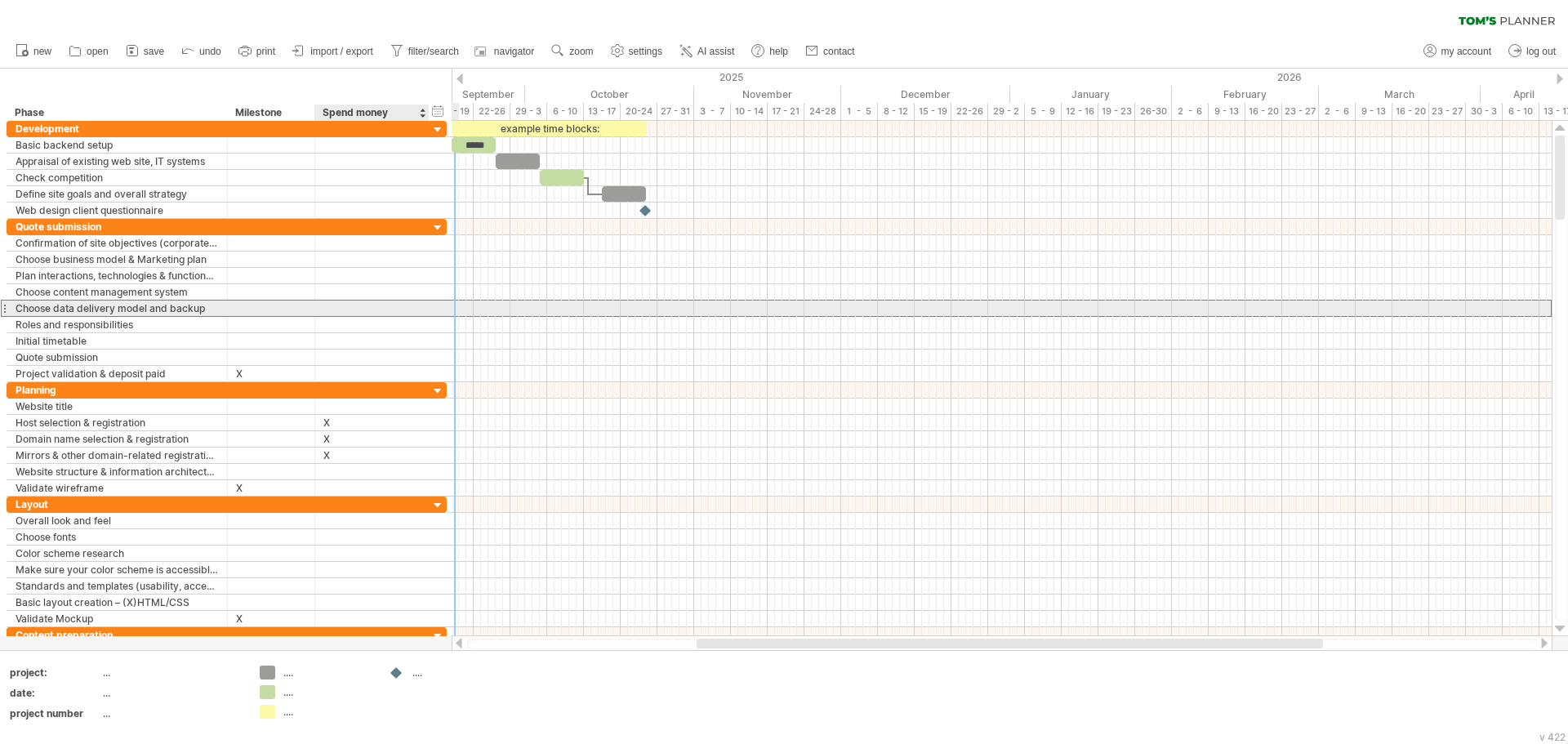
click at [390, 316] on div "**********" at bounding box center [227, 307] width 441 height 17
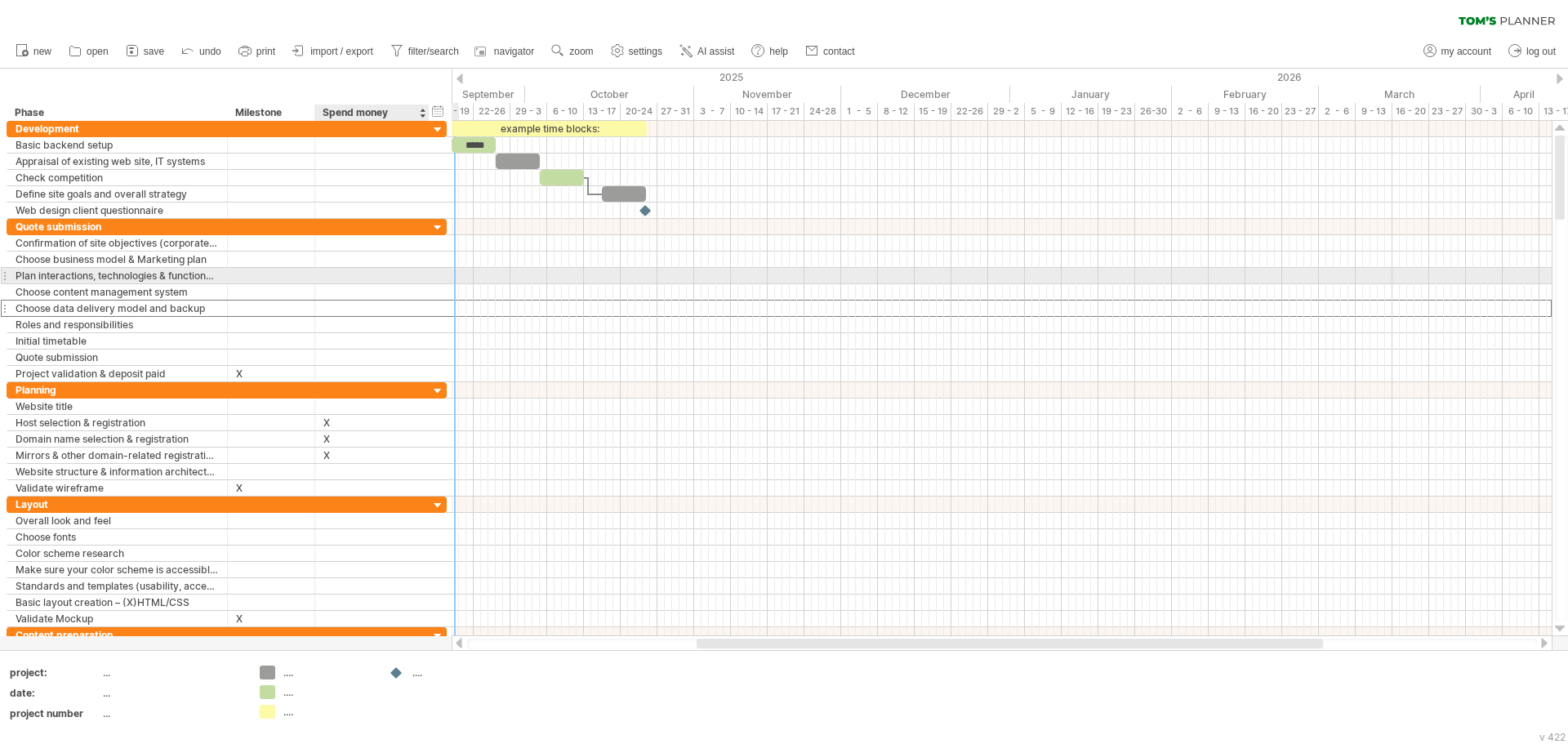
click at [405, 277] on div at bounding box center [372, 276] width 98 height 16
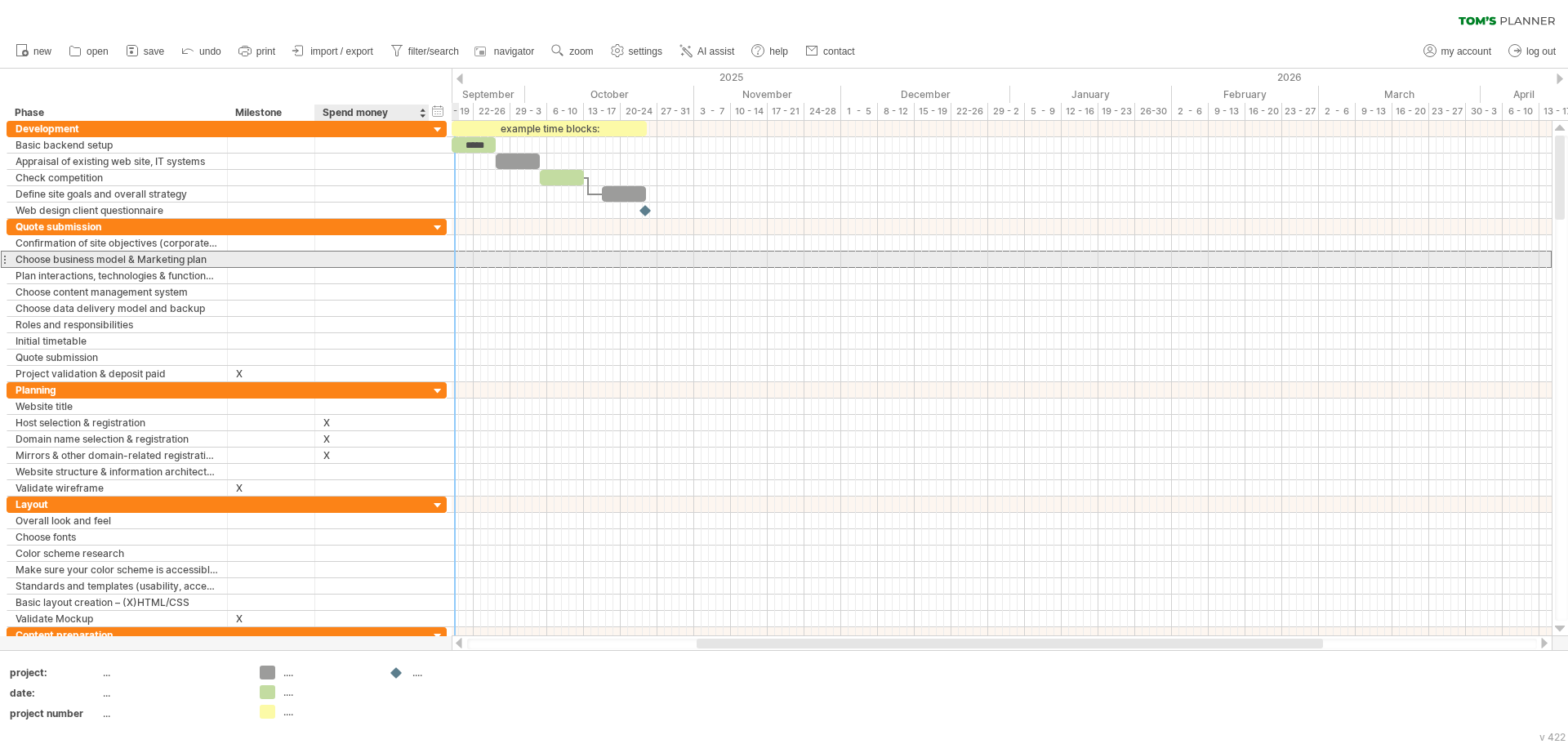
click at [393, 251] on div at bounding box center [372, 259] width 98 height 16
click at [0, 0] on input "text" at bounding box center [0, 0] width 0 height 0
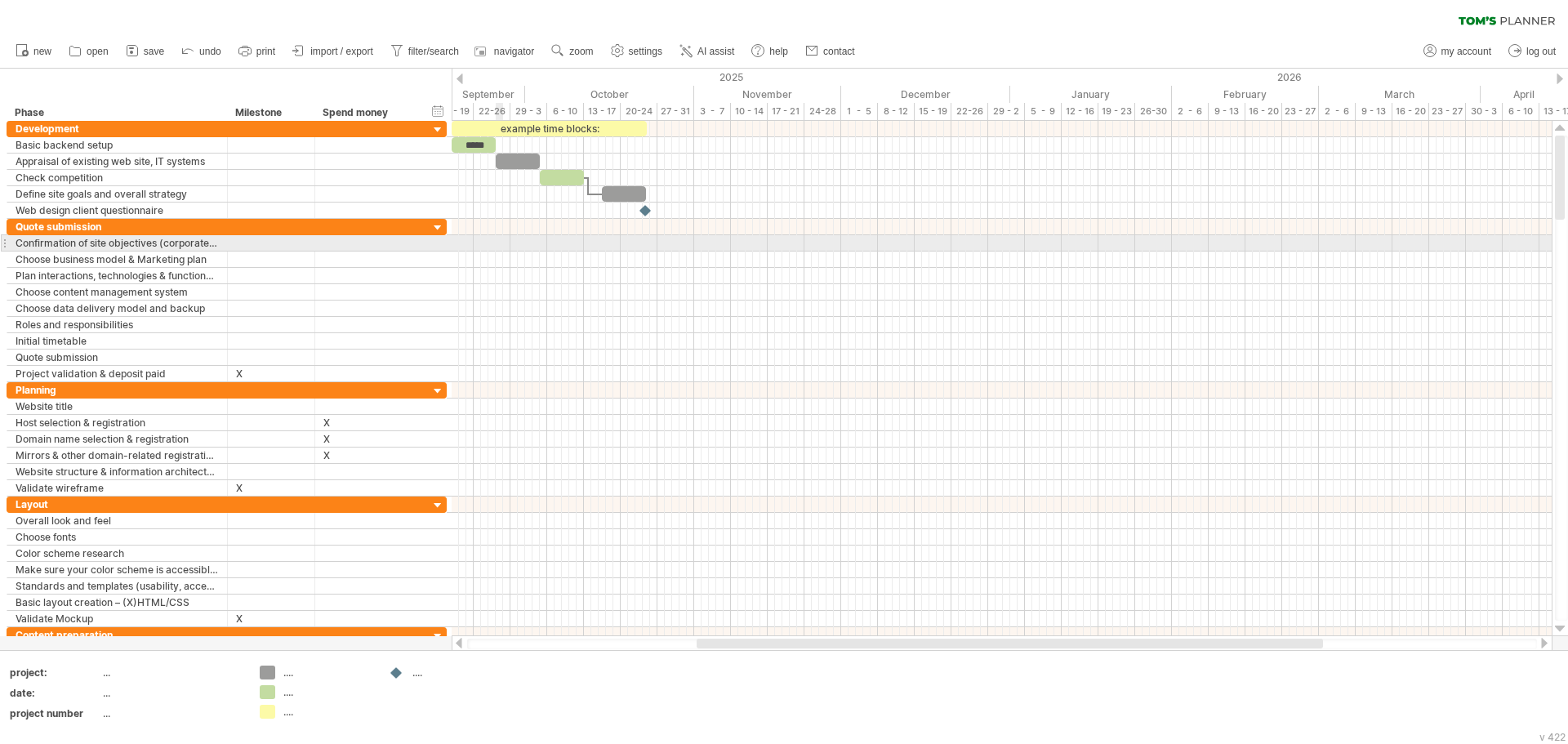
type input "*"
click at [511, 260] on div at bounding box center [1001, 259] width 1101 height 17
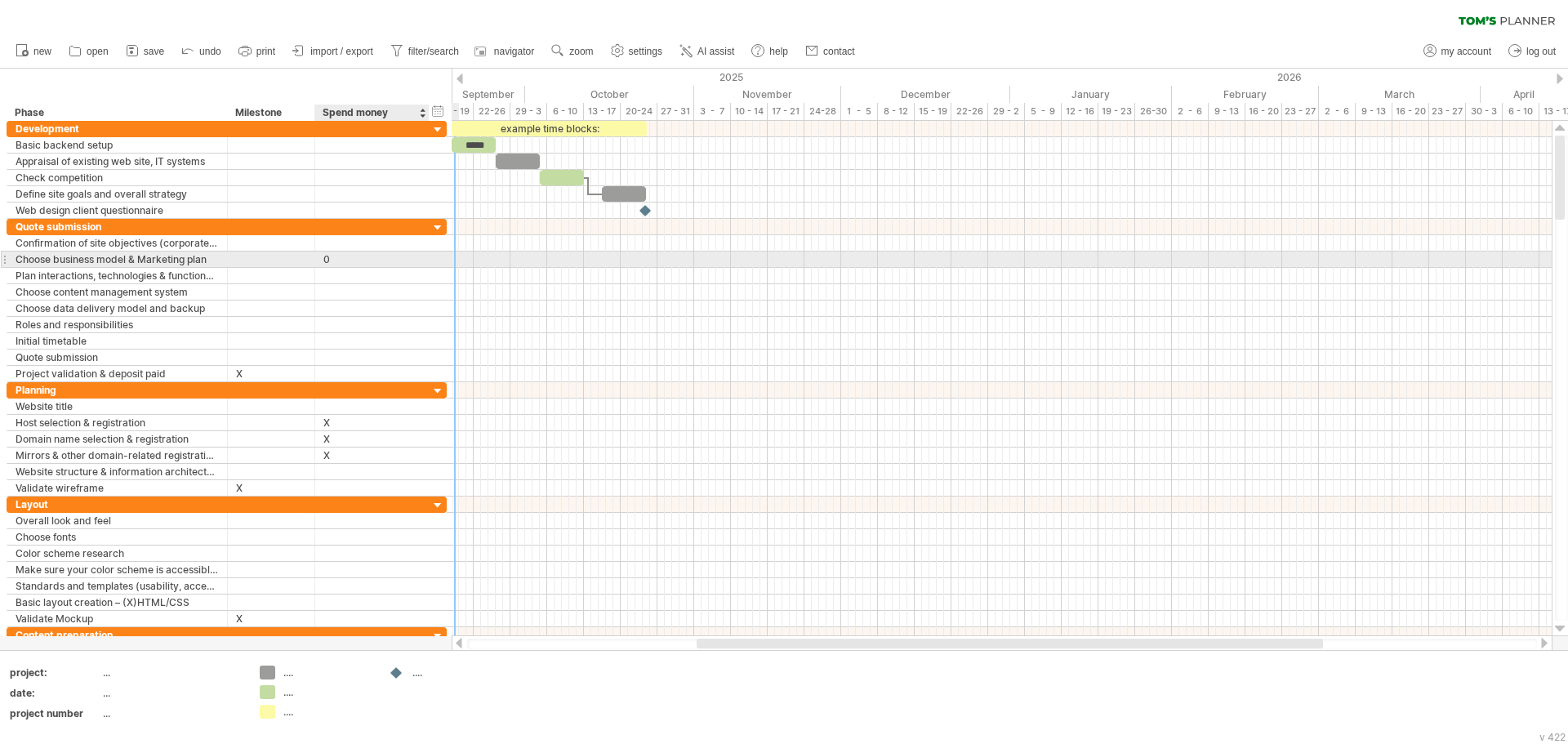
click at [559, 368] on div at bounding box center [1001, 373] width 1101 height 17
click at [368, 260] on div "0" at bounding box center [372, 259] width 98 height 16
click at [0, 0] on input "*" at bounding box center [0, 0] width 0 height 0
click at [597, 257] on div at bounding box center [1001, 259] width 1101 height 17
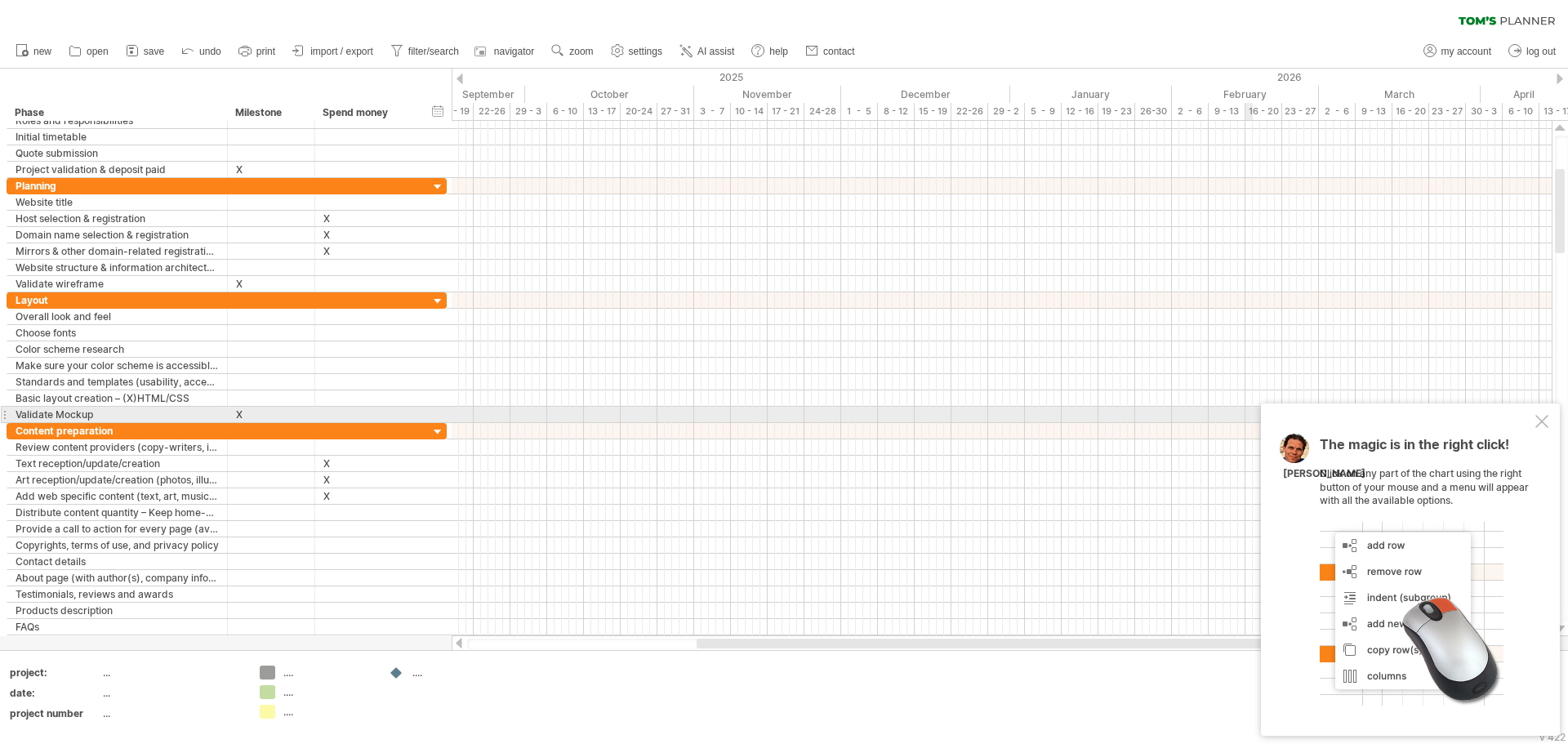
click at [1534, 420] on div "The magic is in the right click! Click on any part of the chart using the right…" at bounding box center [1410, 569] width 299 height 332
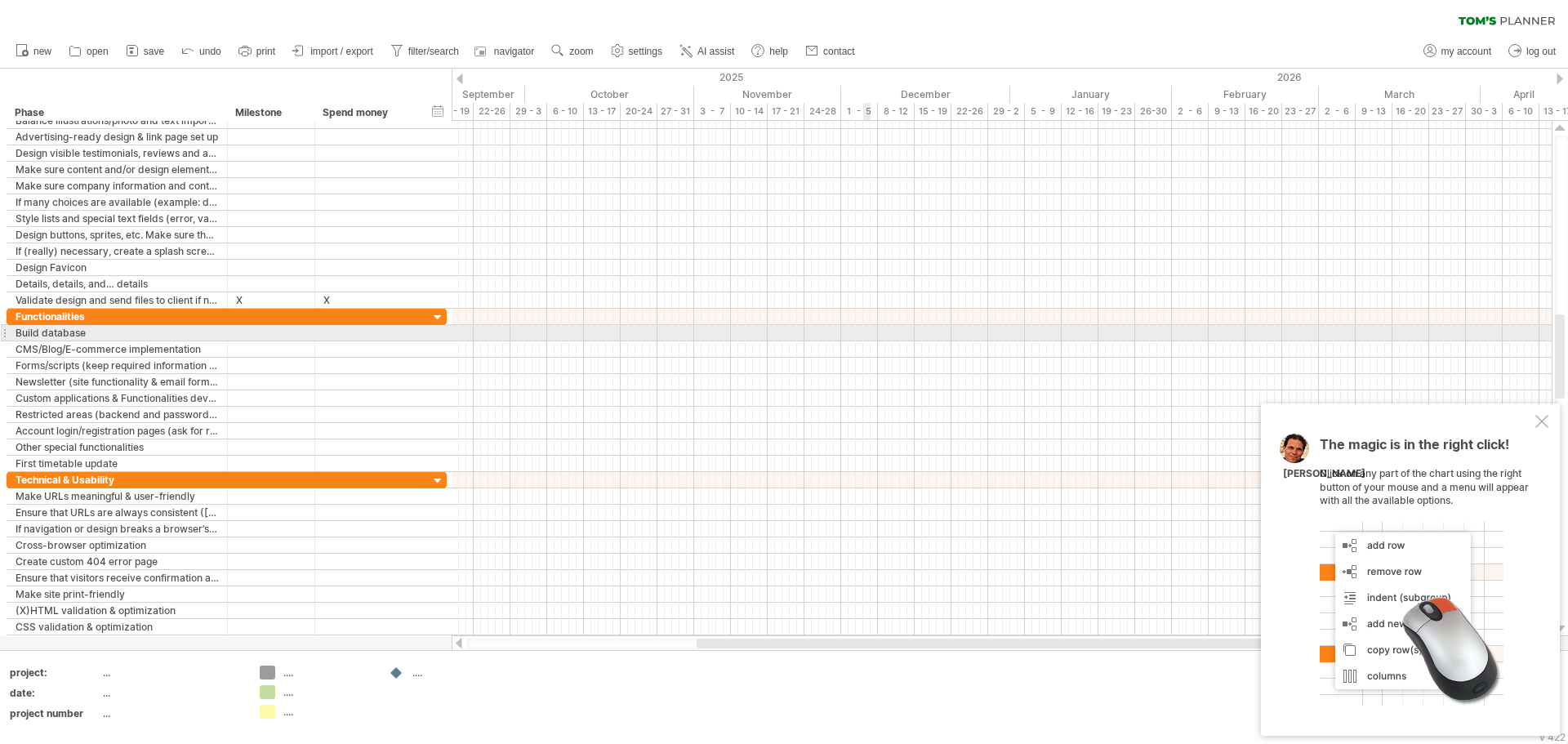
click at [861, 331] on div at bounding box center [1001, 333] width 1101 height 17
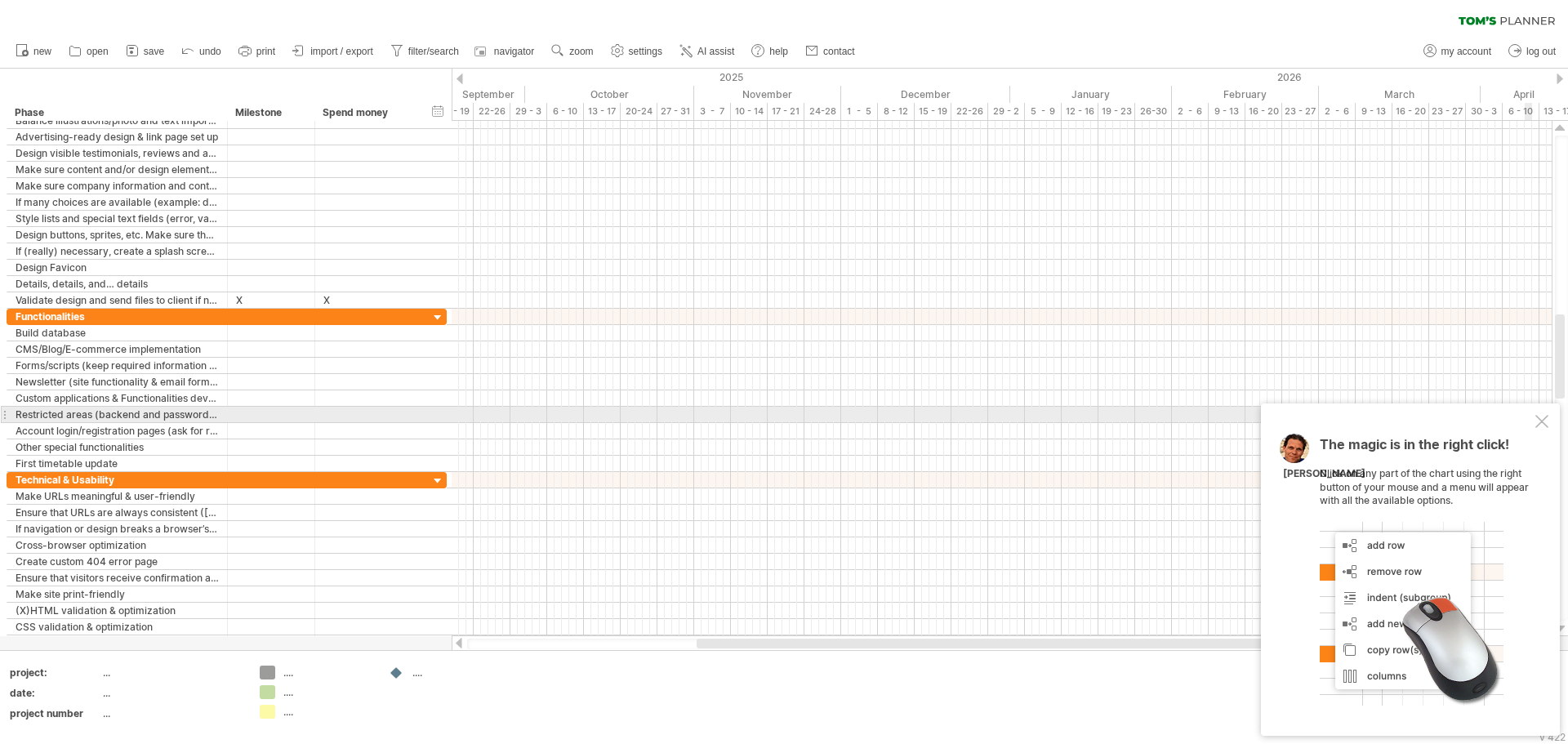
click at [1535, 422] on div at bounding box center [1541, 421] width 13 height 13
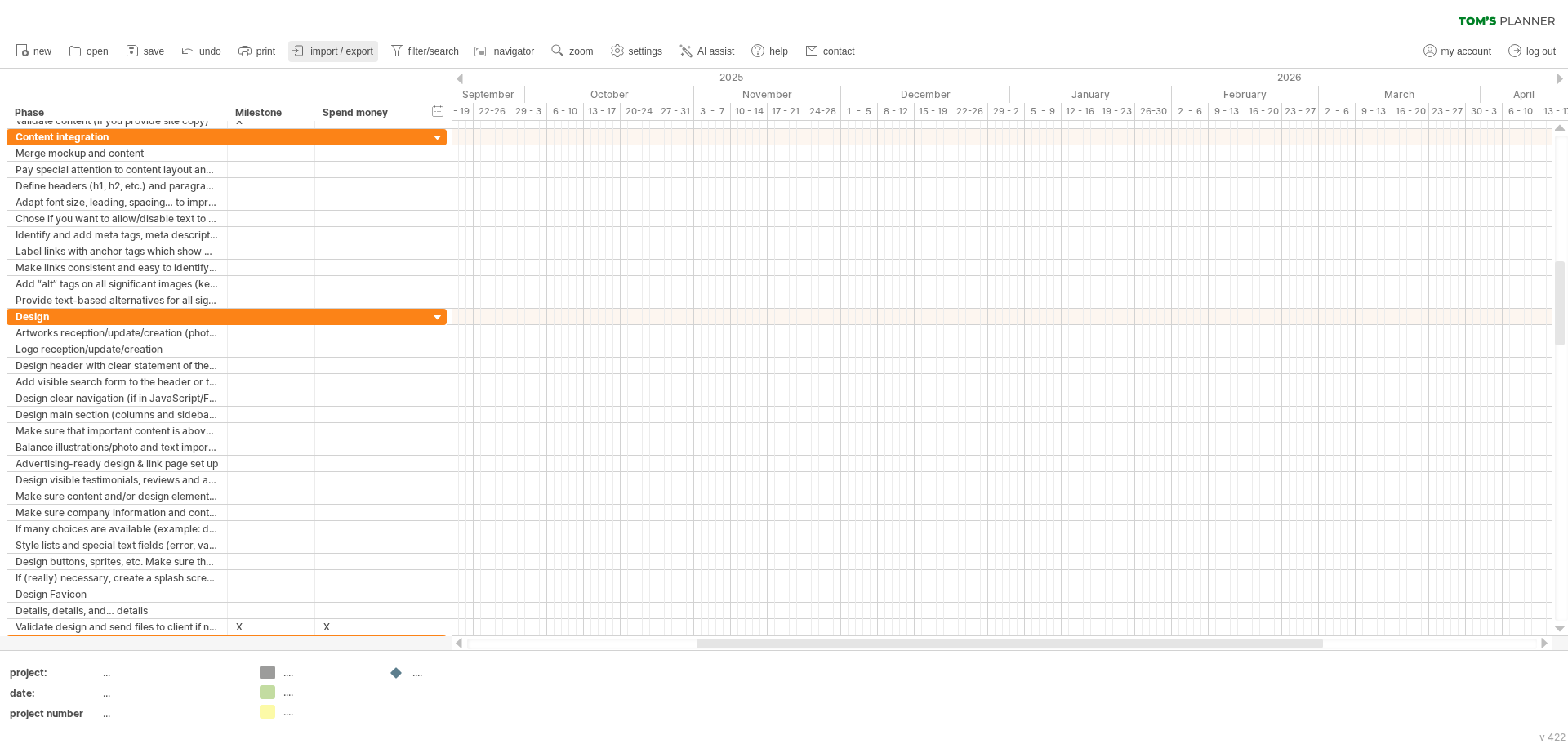
click at [318, 51] on span "import / export" at bounding box center [342, 51] width 63 height 12
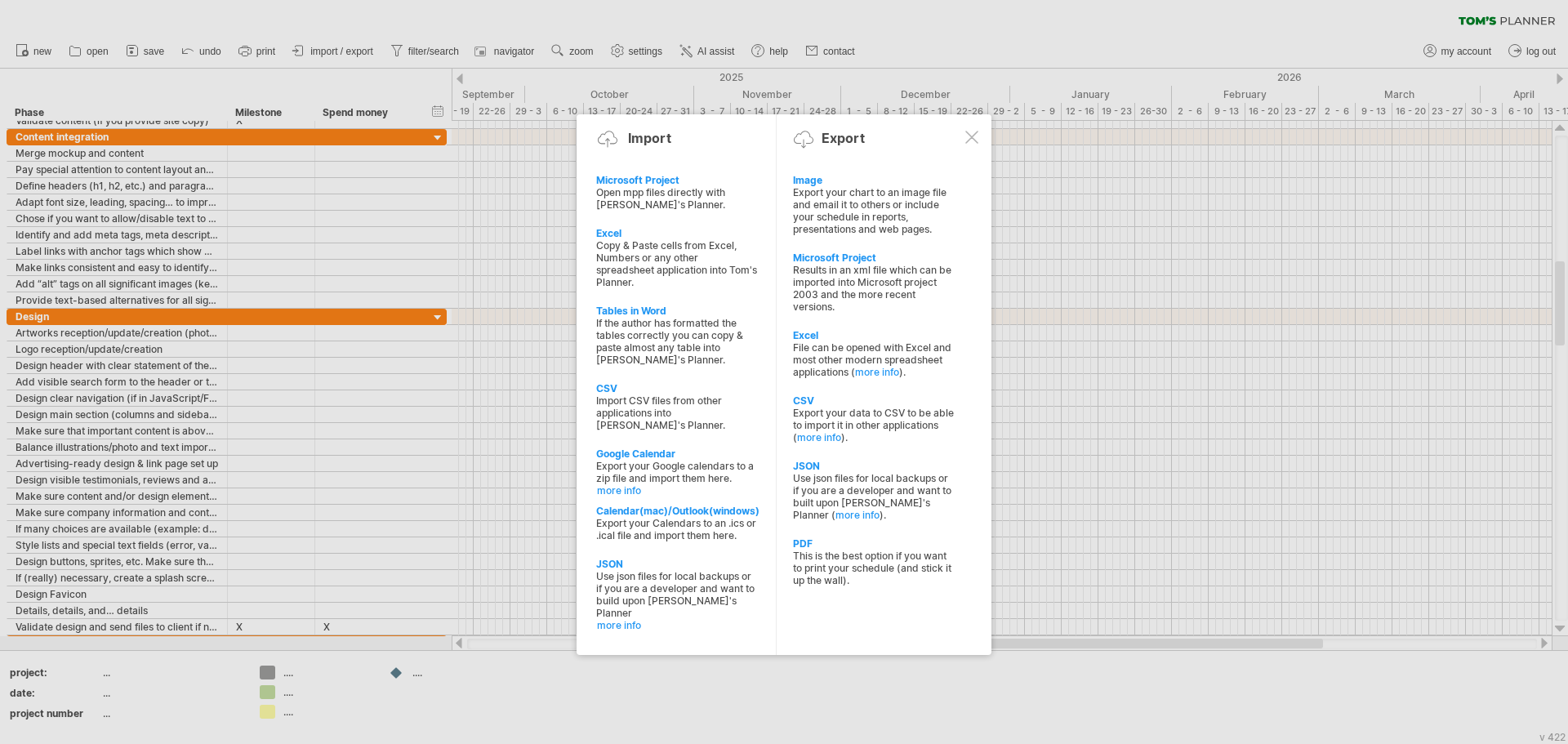
click at [269, 2] on div at bounding box center [784, 372] width 1568 height 744
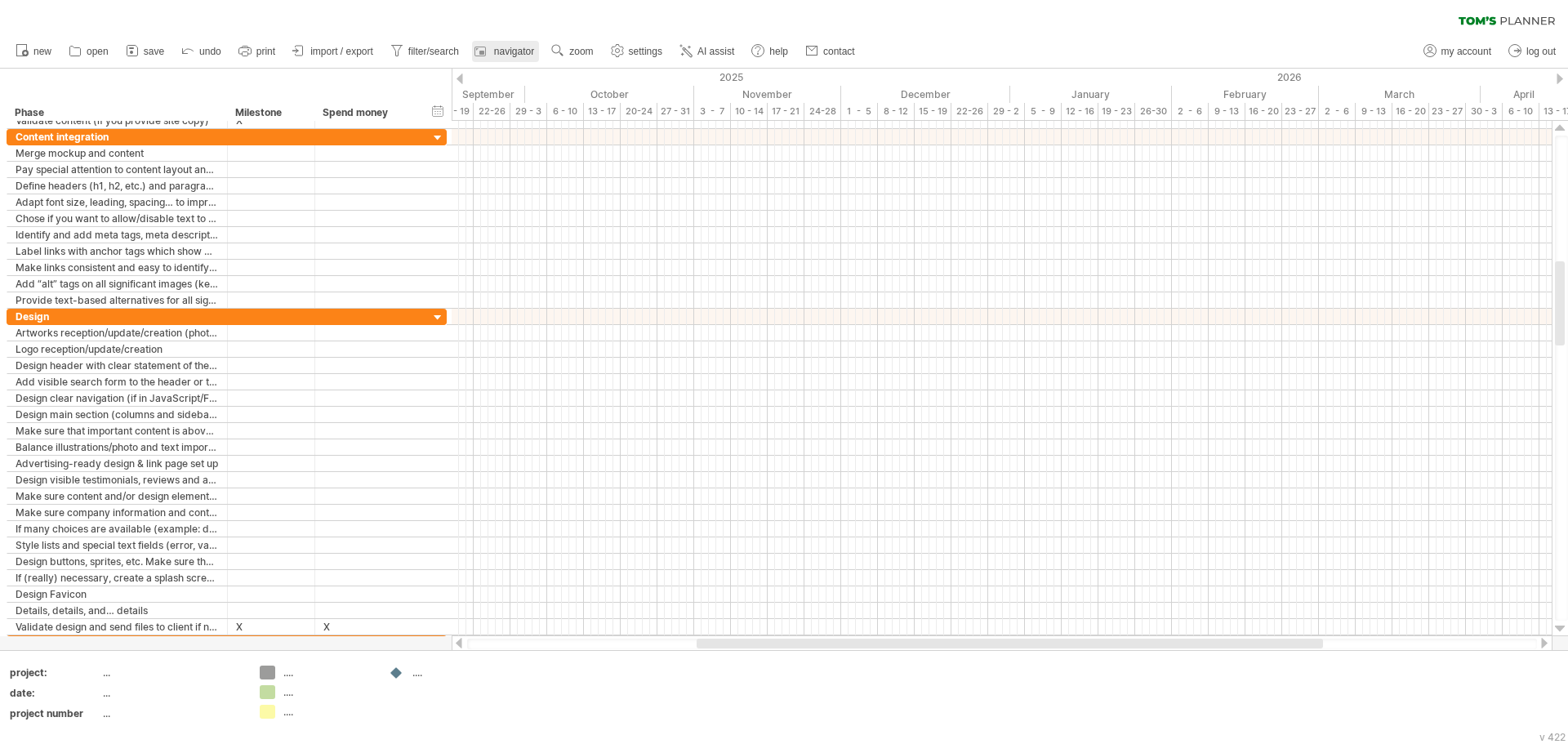
click at [504, 50] on span "navigator" at bounding box center [513, 51] width 40 height 12
click at [624, 55] on use at bounding box center [617, 50] width 17 height 17
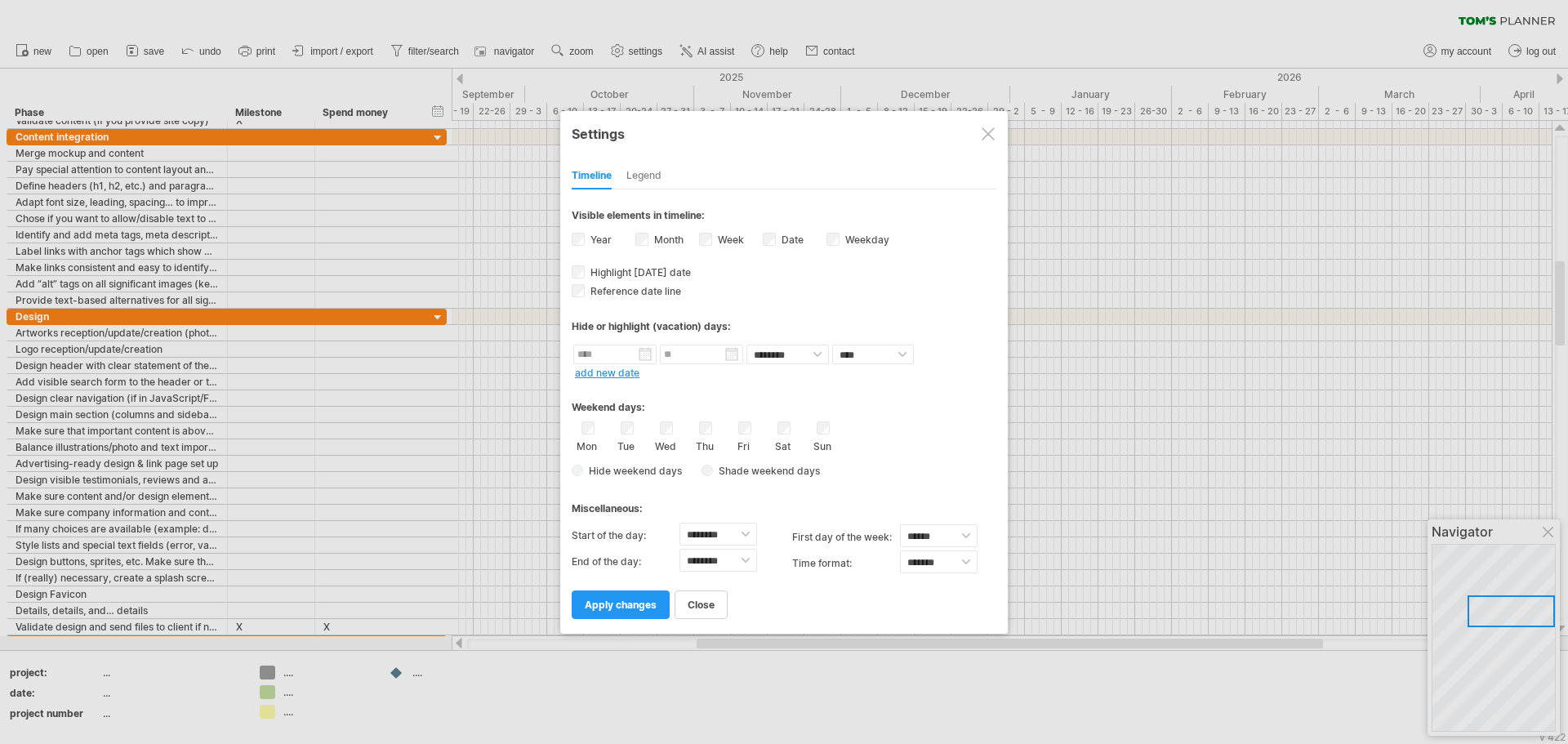
click at [286, 17] on div at bounding box center [784, 372] width 1568 height 744
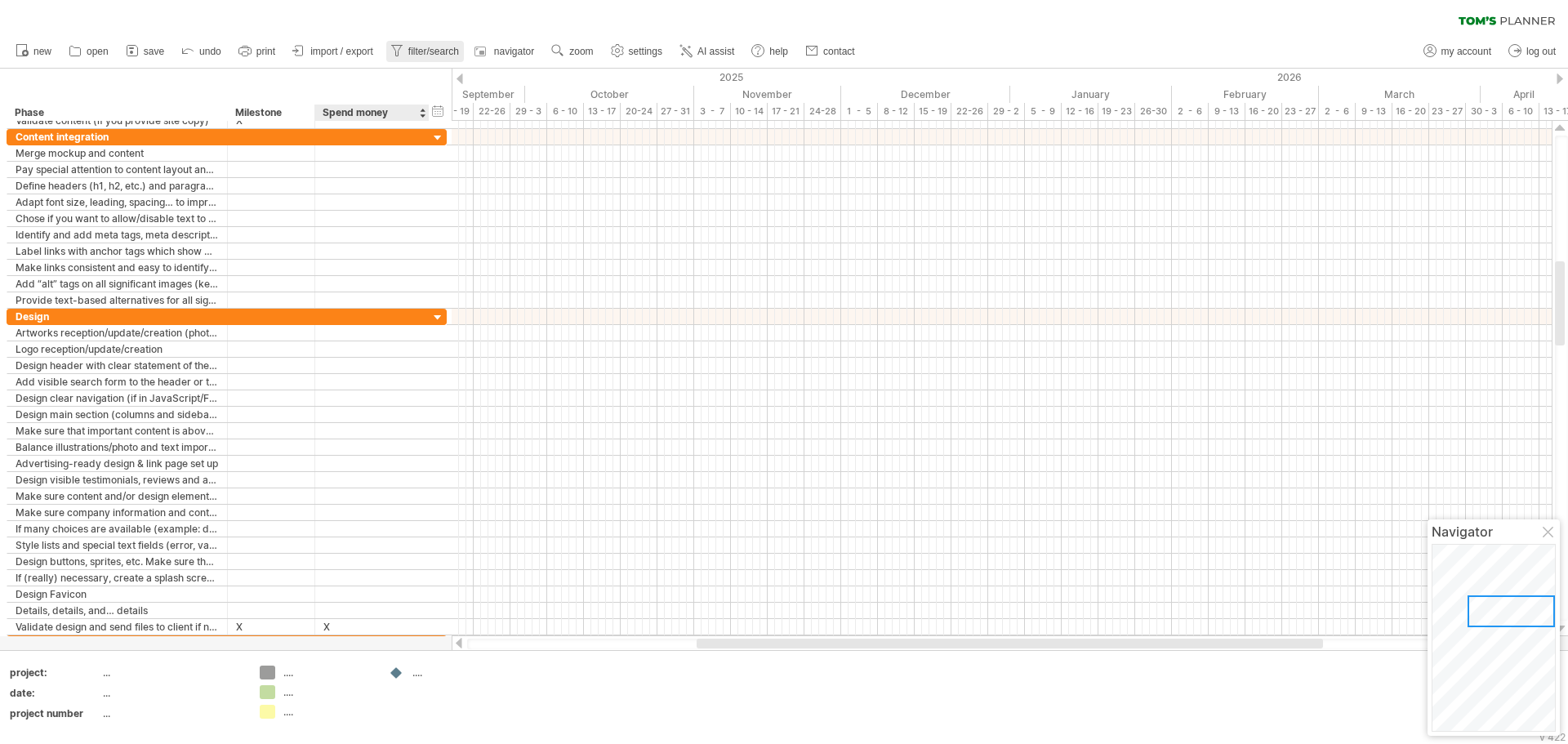
click at [428, 55] on span "filter/search" at bounding box center [433, 51] width 50 height 12
type input "**********"
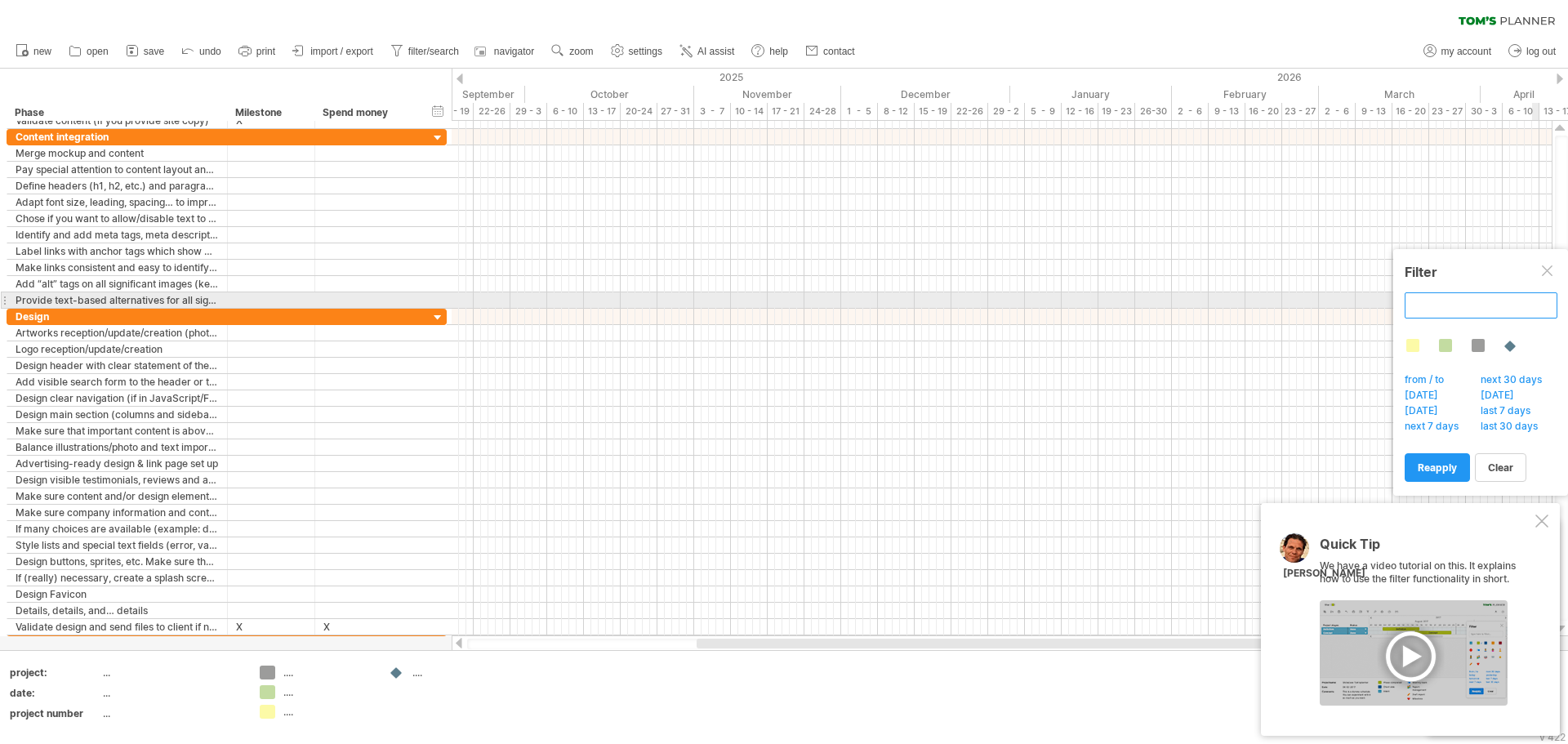
click at [1471, 297] on input "text" at bounding box center [1481, 305] width 153 height 27
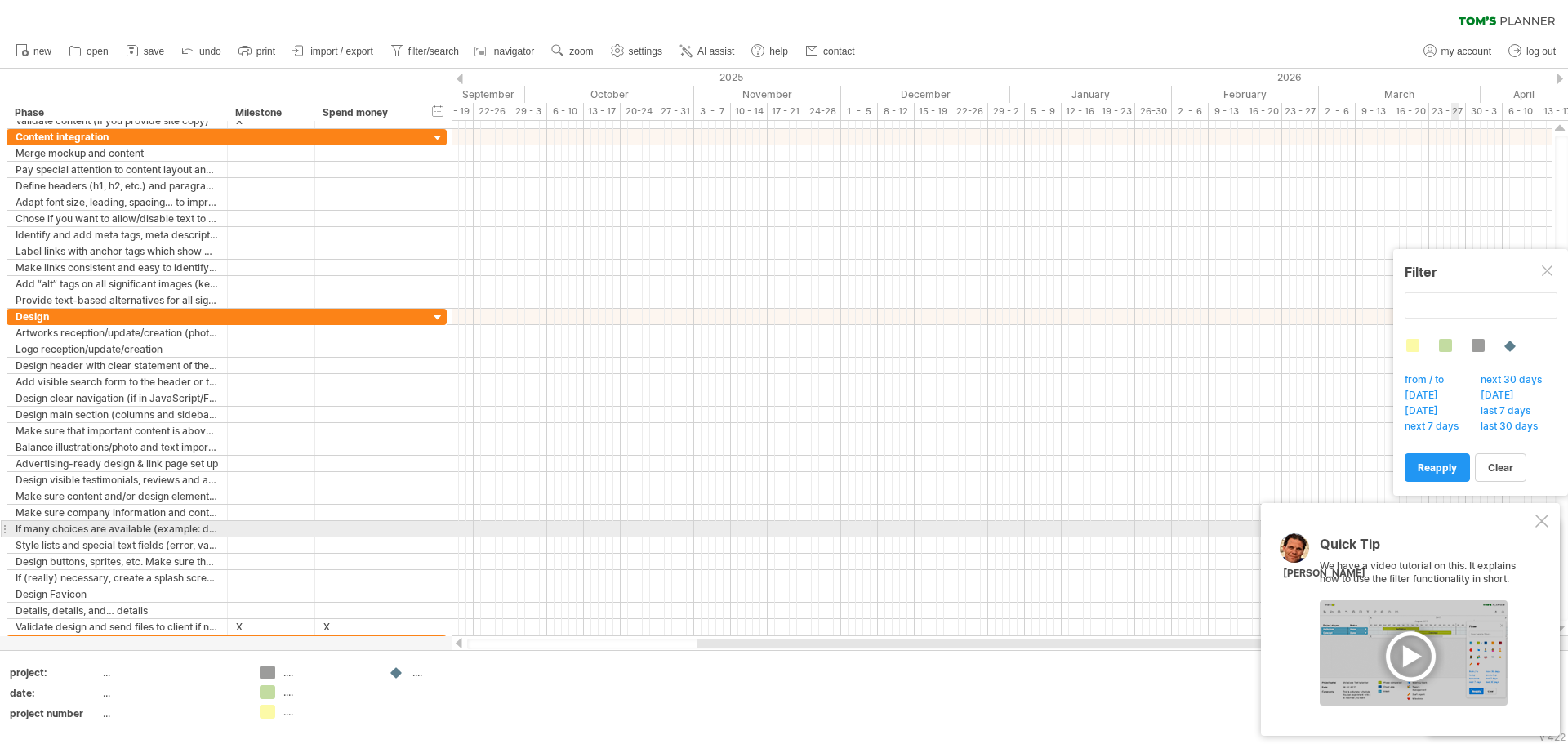
type input "**********"
click at [1548, 522] on div at bounding box center [1541, 520] width 13 height 13
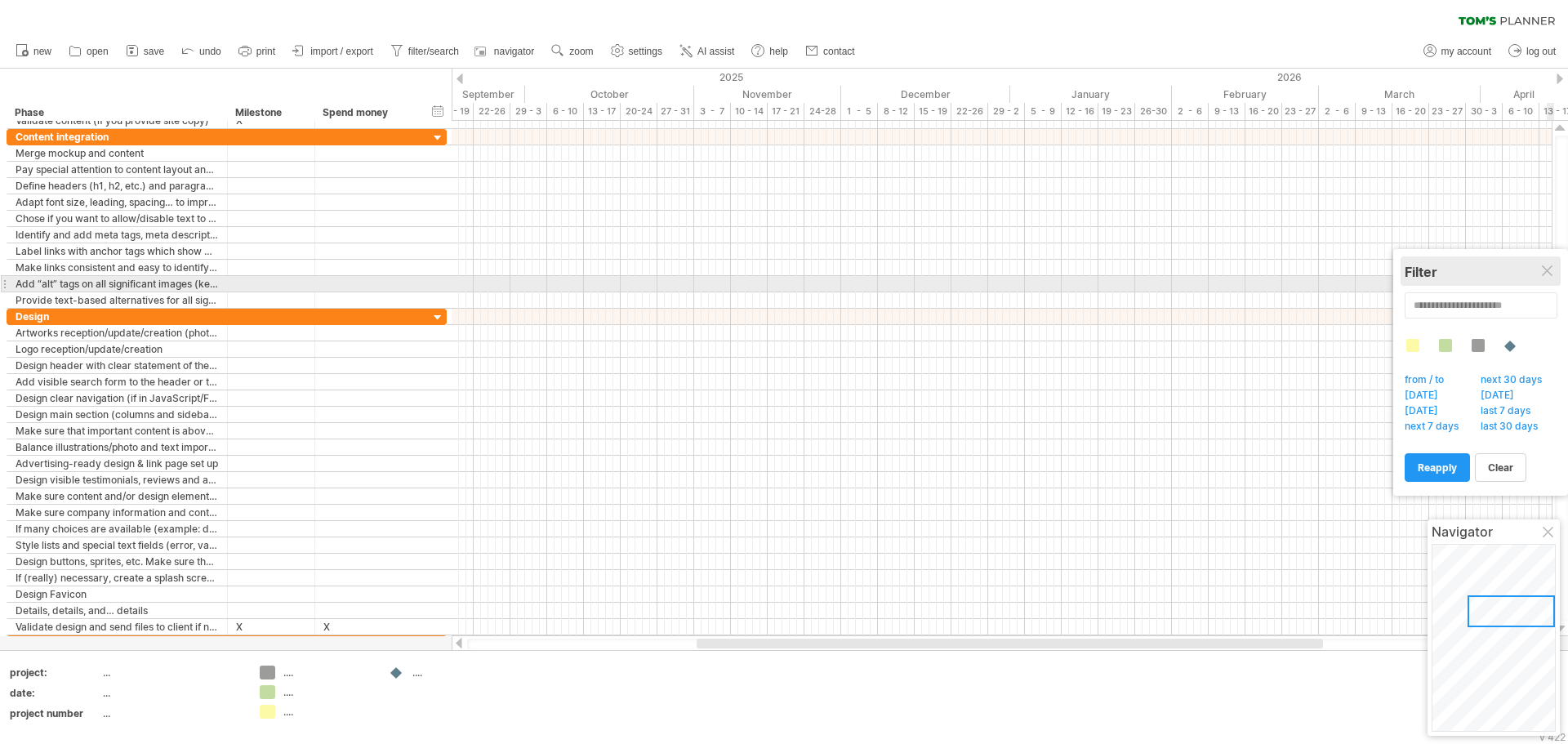
click at [1554, 284] on div "Filter" at bounding box center [1481, 271] width 152 height 30
